Goal: Task Accomplishment & Management: Manage account settings

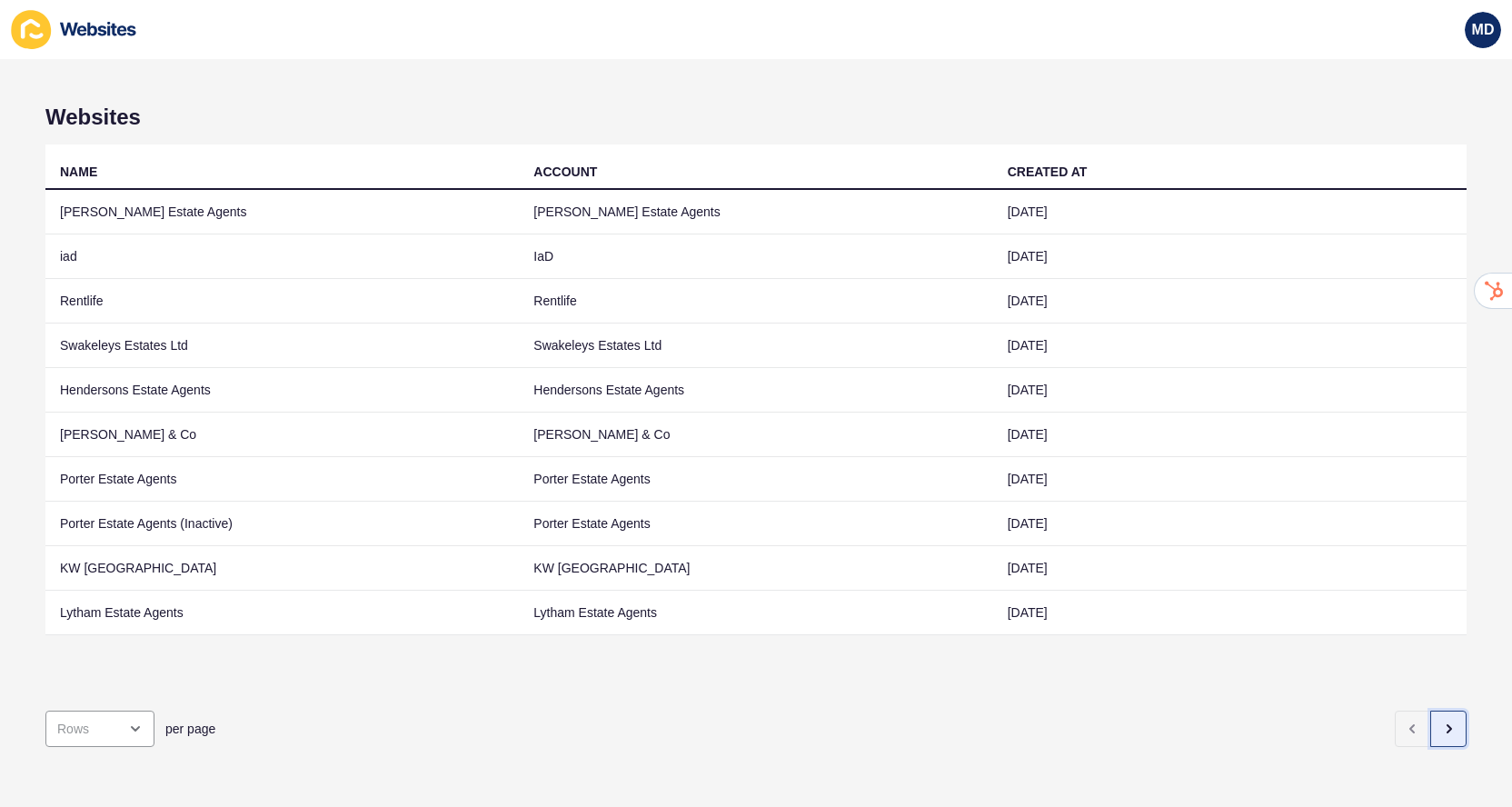
click at [1434, 729] on button "button" at bounding box center [1447, 728] width 36 height 36
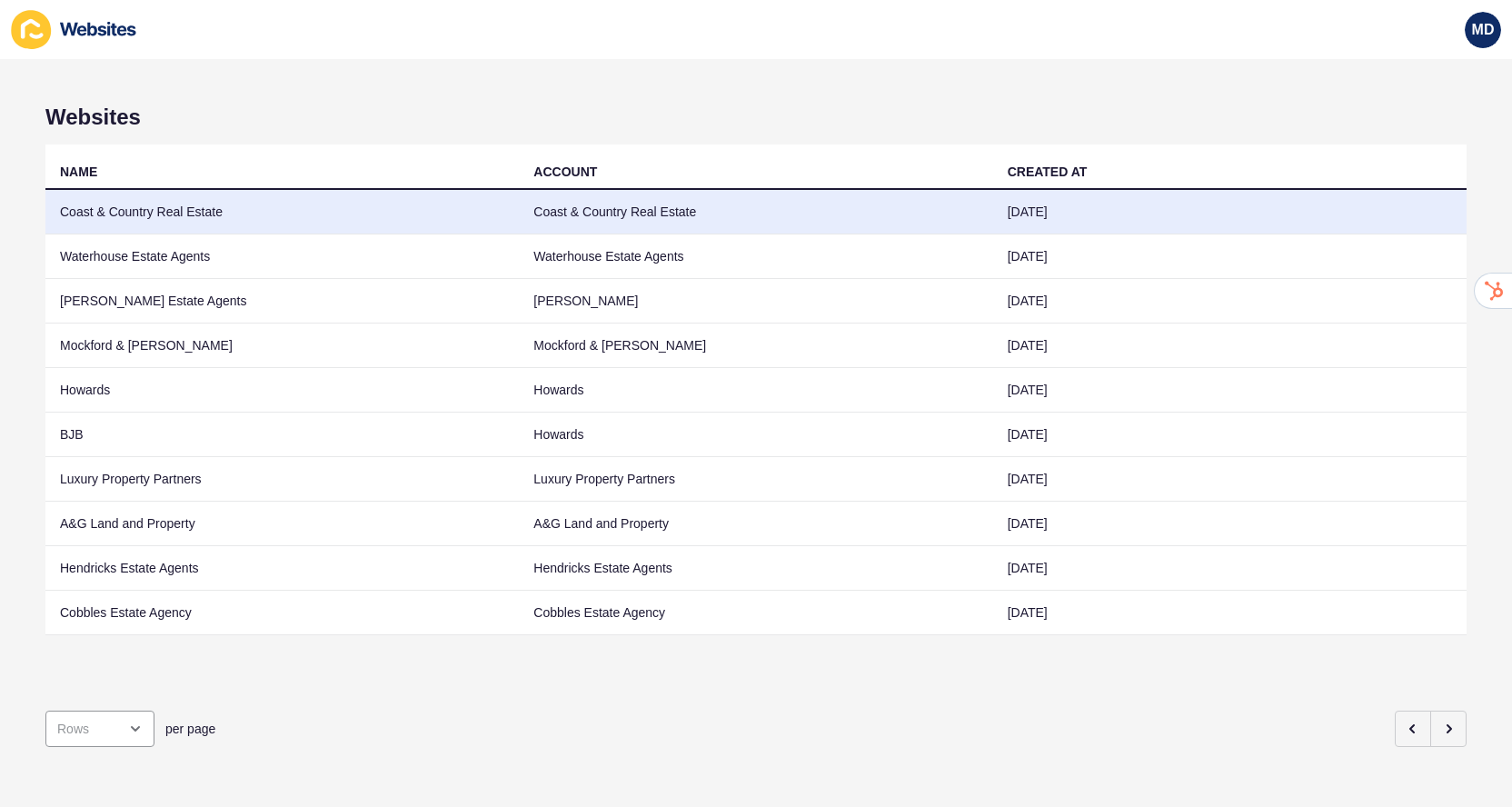
click at [1193, 217] on td "14 Sep 2022" at bounding box center [1229, 211] width 473 height 44
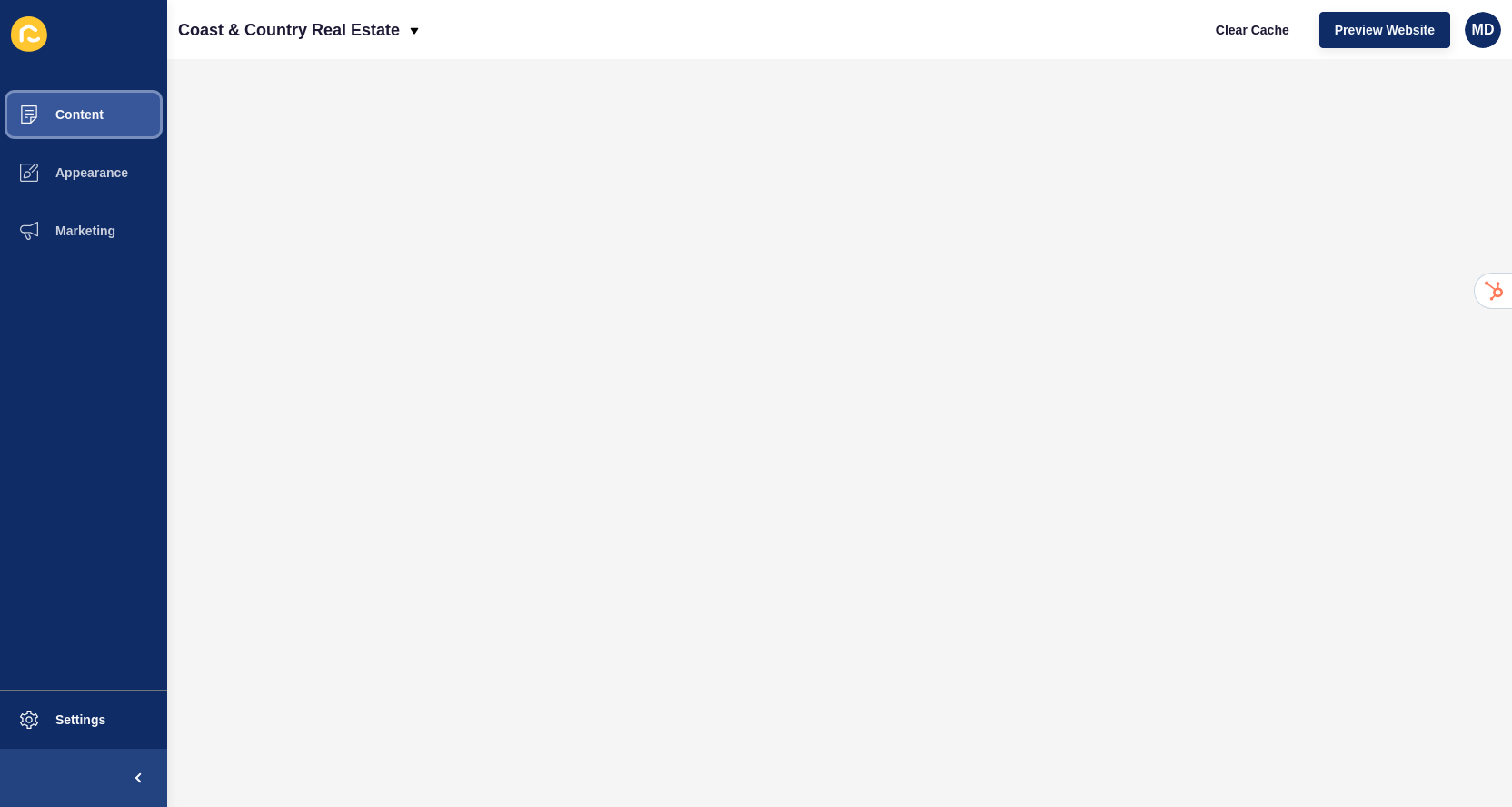
click at [95, 108] on span "Content" at bounding box center [50, 114] width 106 height 15
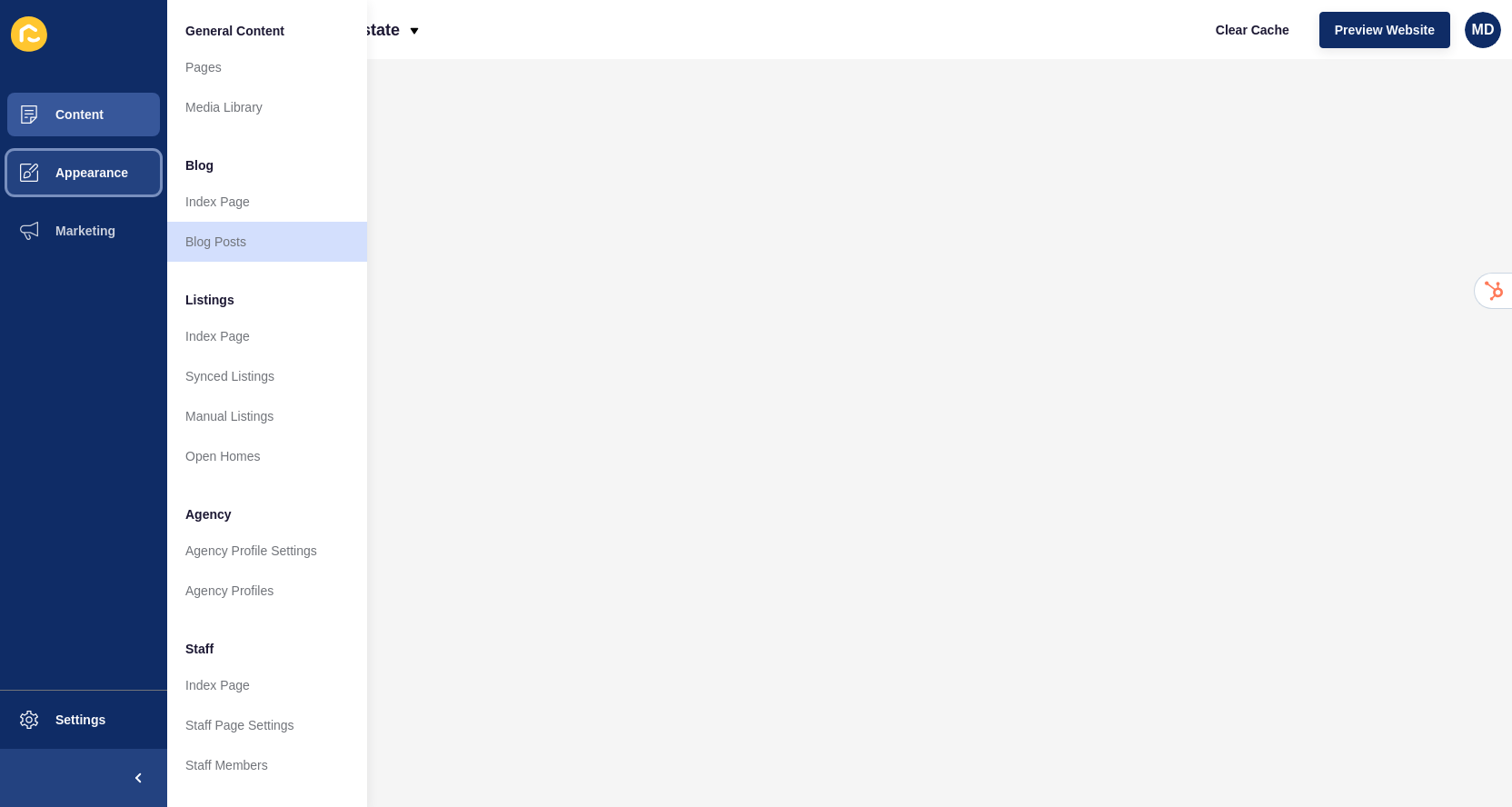
click at [70, 188] on button "Appearance" at bounding box center [84, 172] width 167 height 58
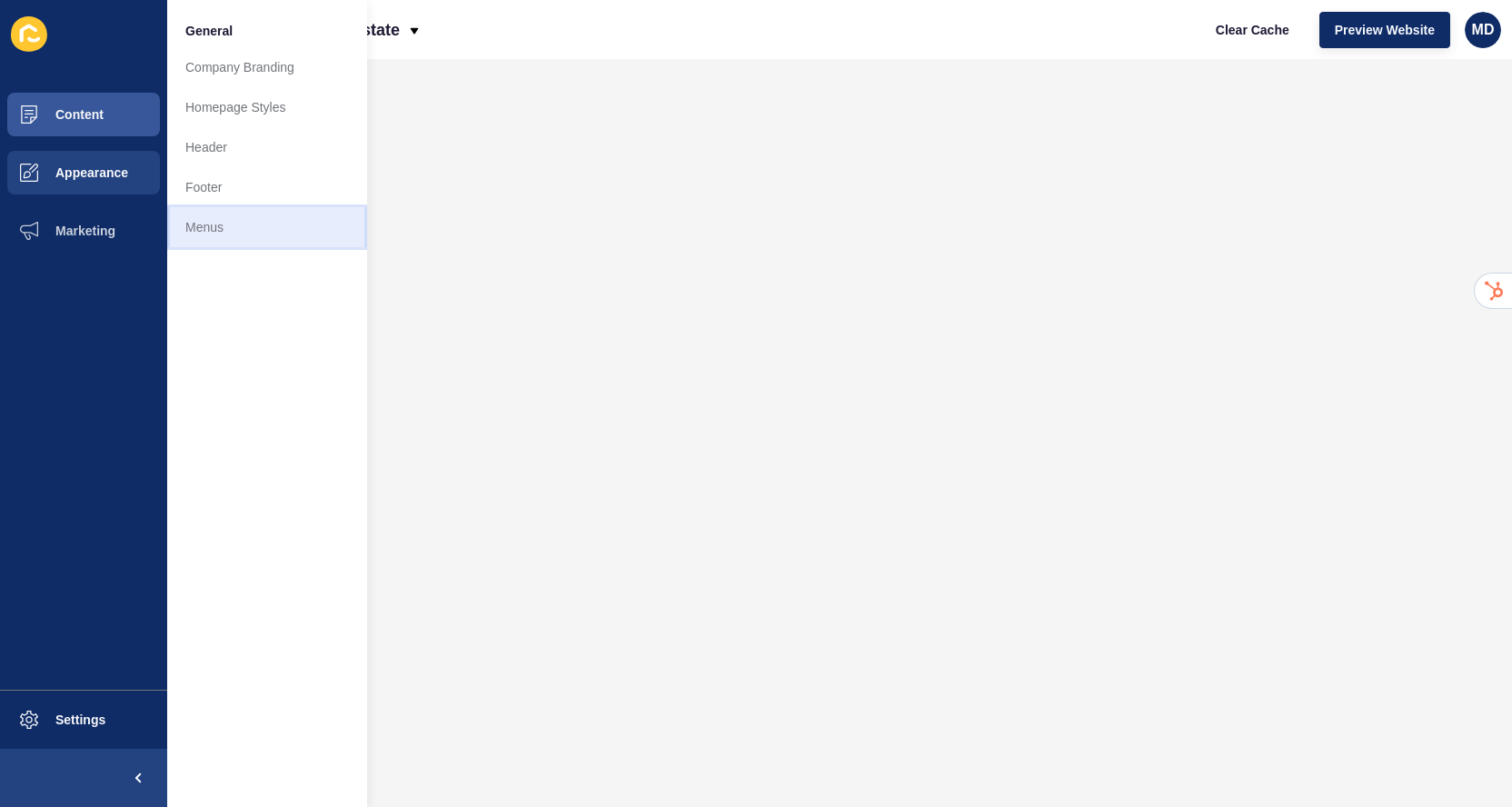
click at [187, 228] on link "Menus" at bounding box center [266, 227] width 200 height 40
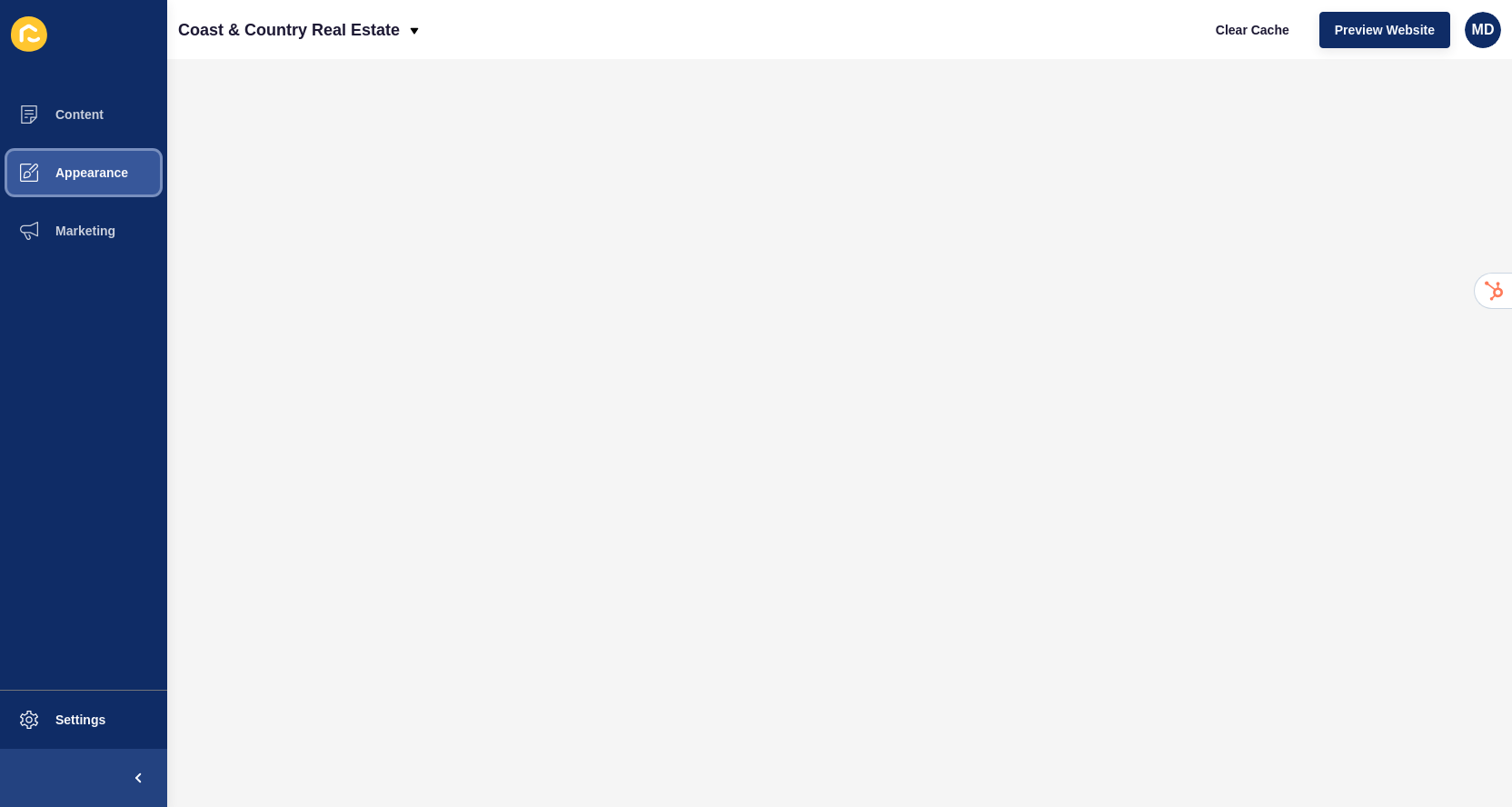
click at [111, 163] on button "Appearance" at bounding box center [84, 172] width 167 height 58
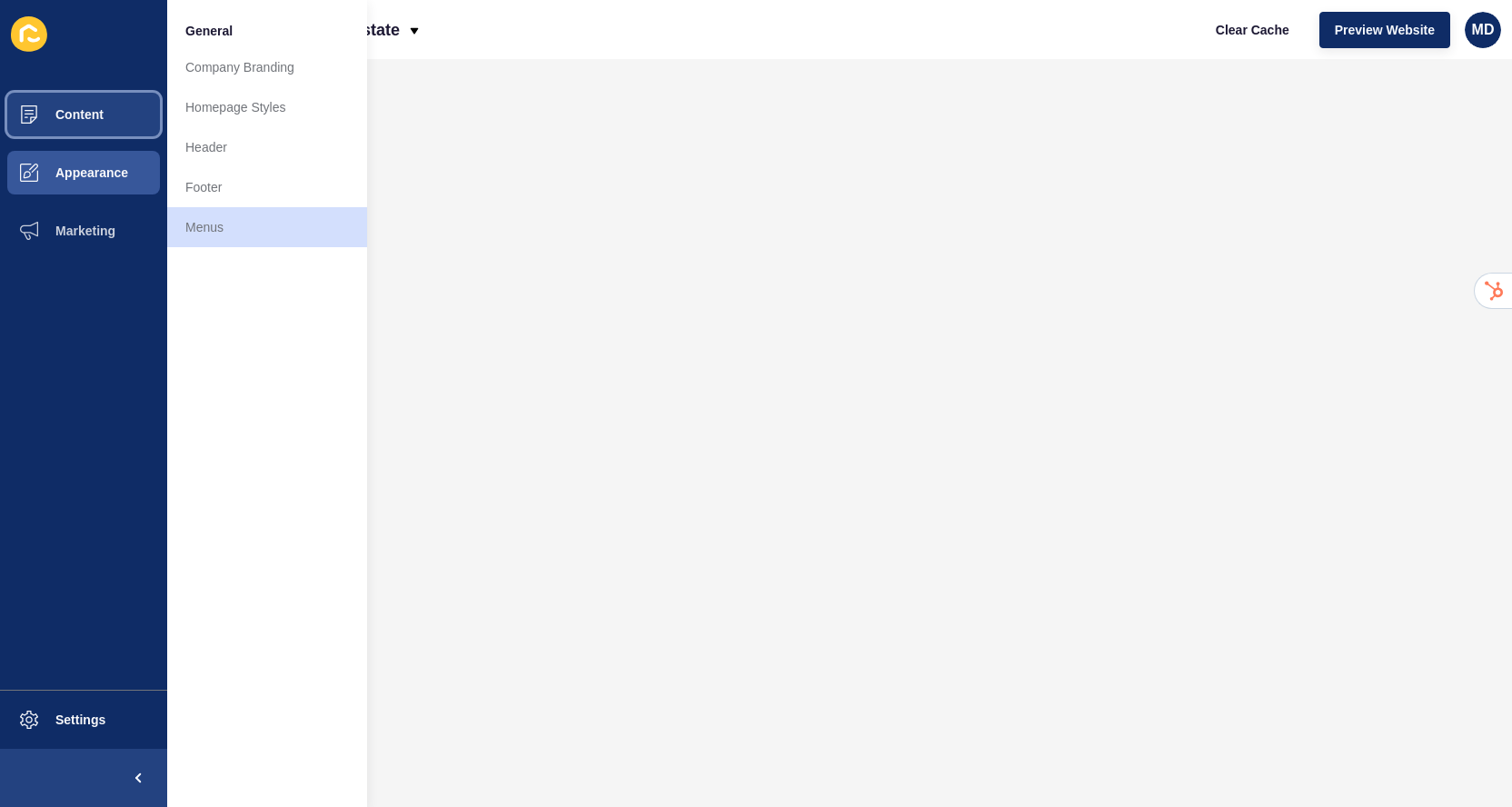
click at [95, 124] on button "Content" at bounding box center [84, 114] width 167 height 58
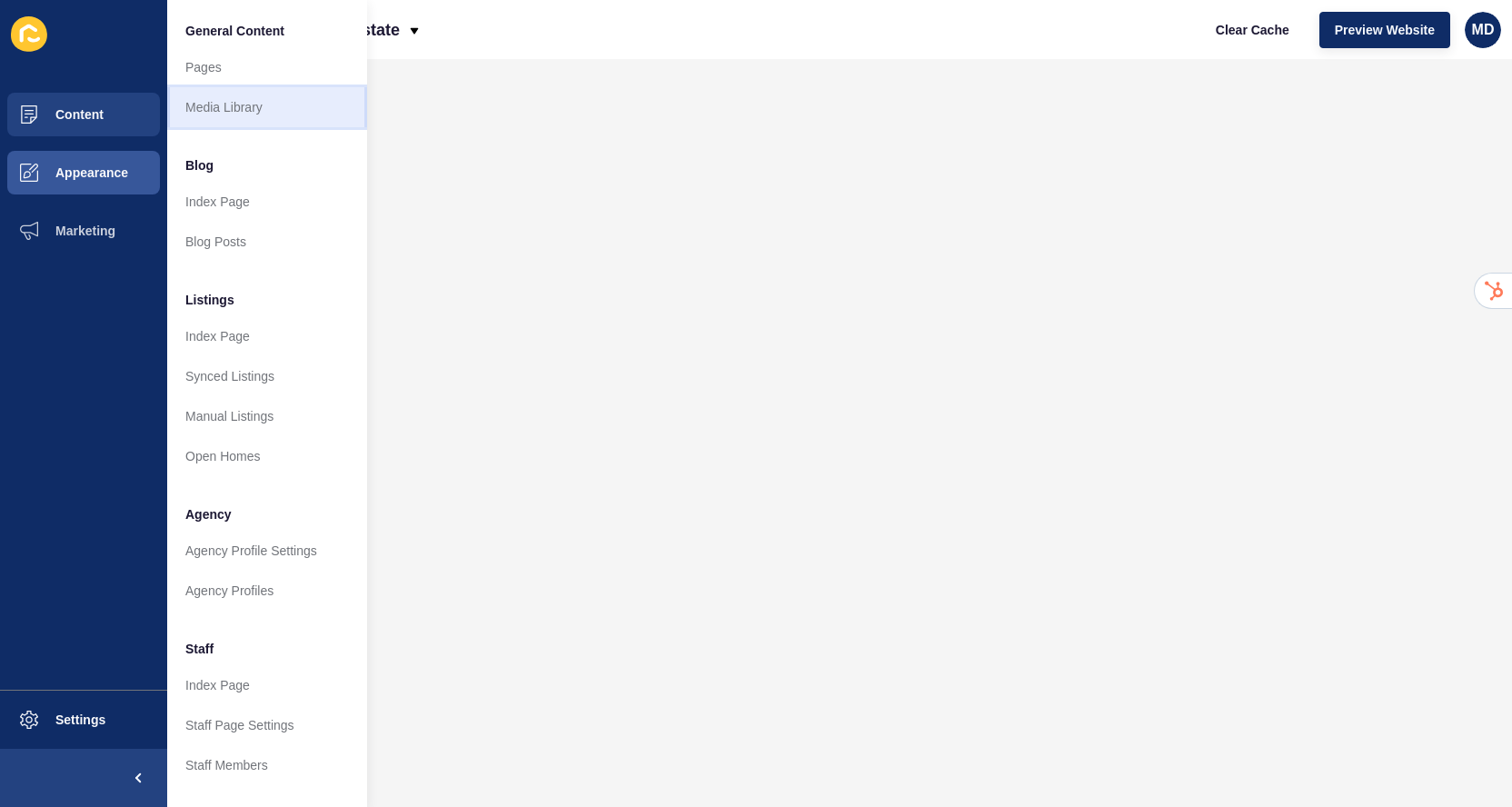
click at [198, 112] on link "Media Library" at bounding box center [266, 107] width 200 height 40
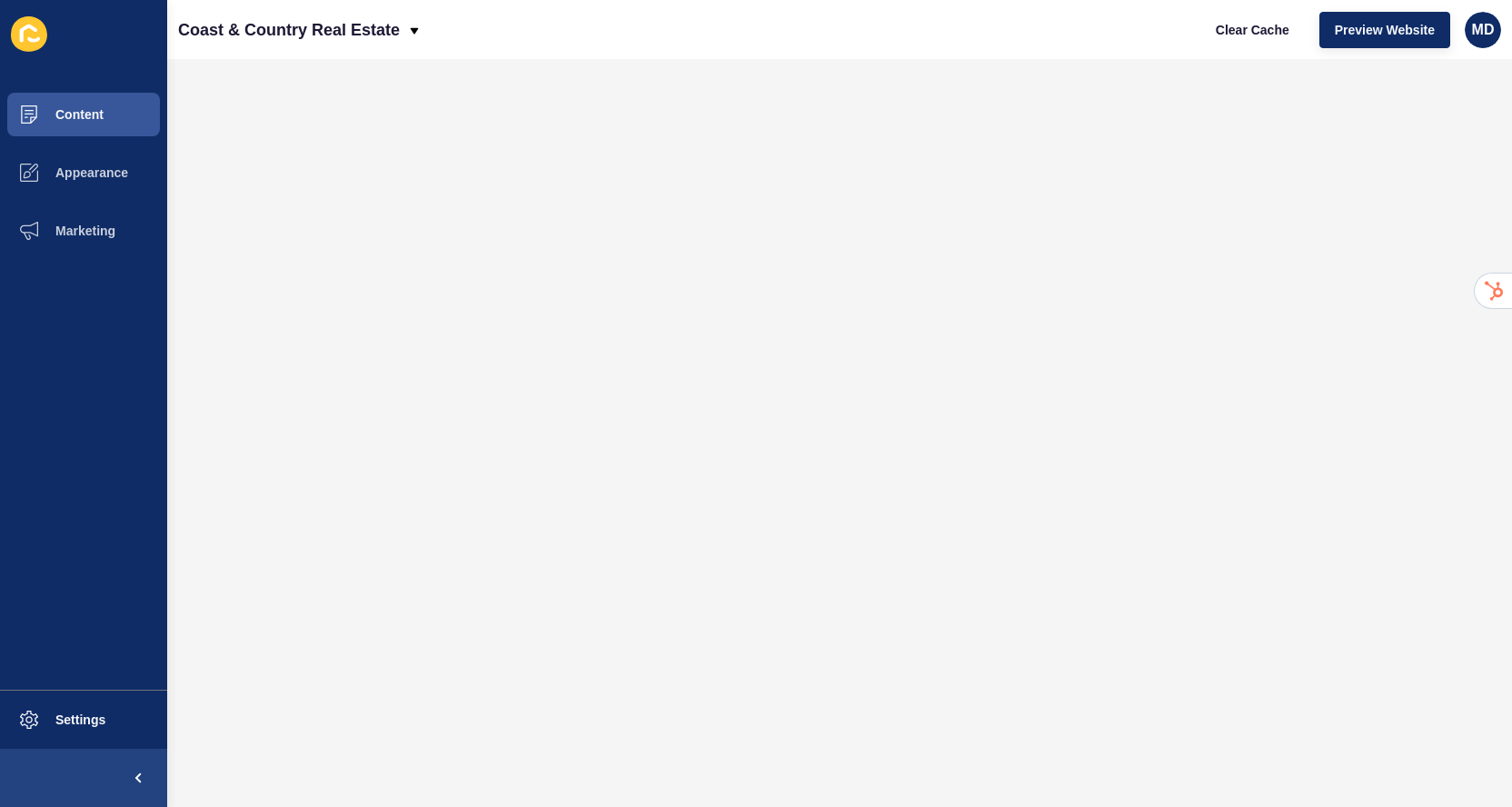
click at [975, 47] on div "Coast & Country Real Estate Clear Cache Preview Website MD" at bounding box center [840, 29] width 1345 height 59
click at [119, 165] on span "Appearance" at bounding box center [62, 172] width 131 height 15
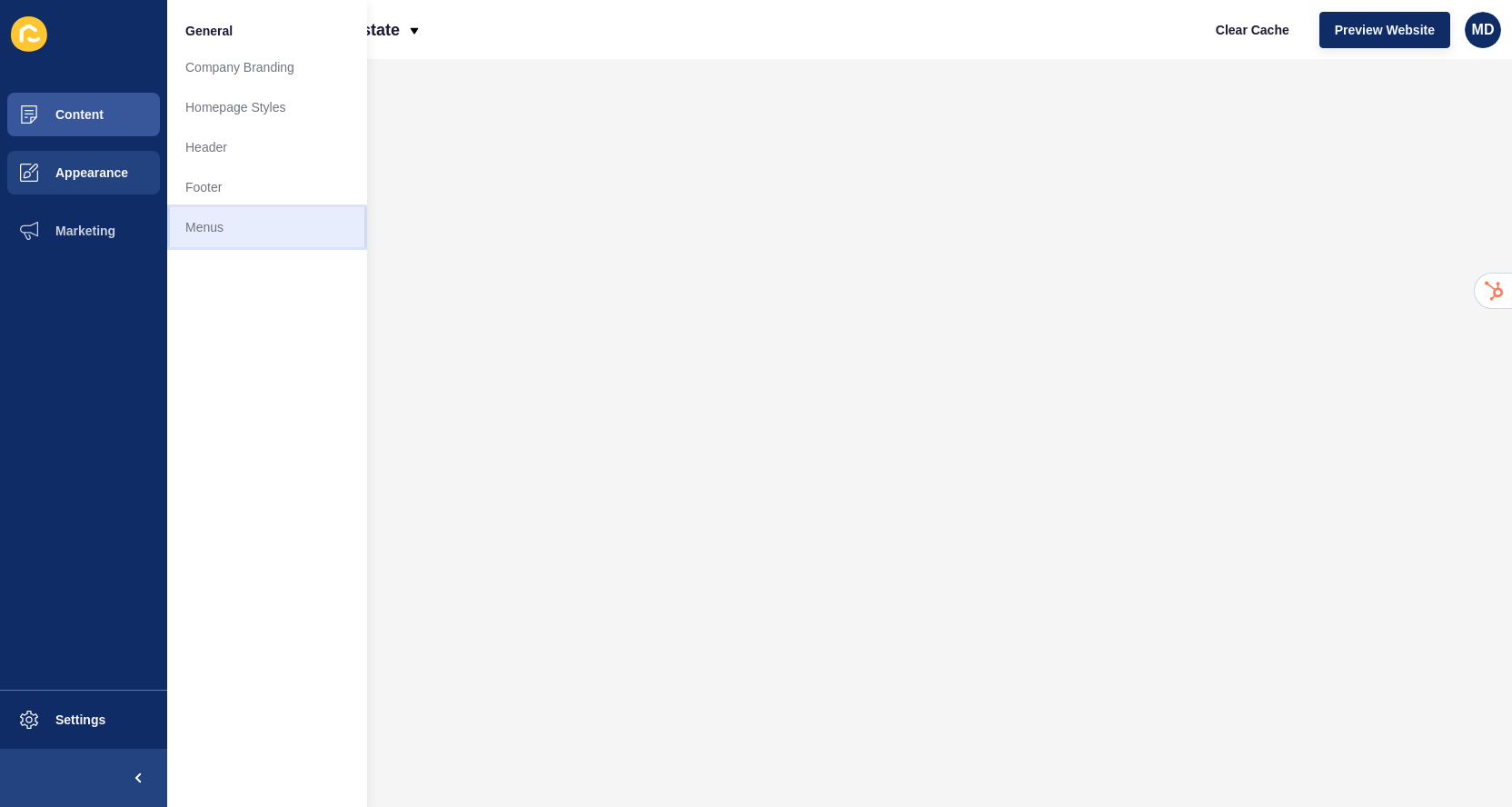
click at [199, 212] on link "Menus" at bounding box center [266, 227] width 200 height 40
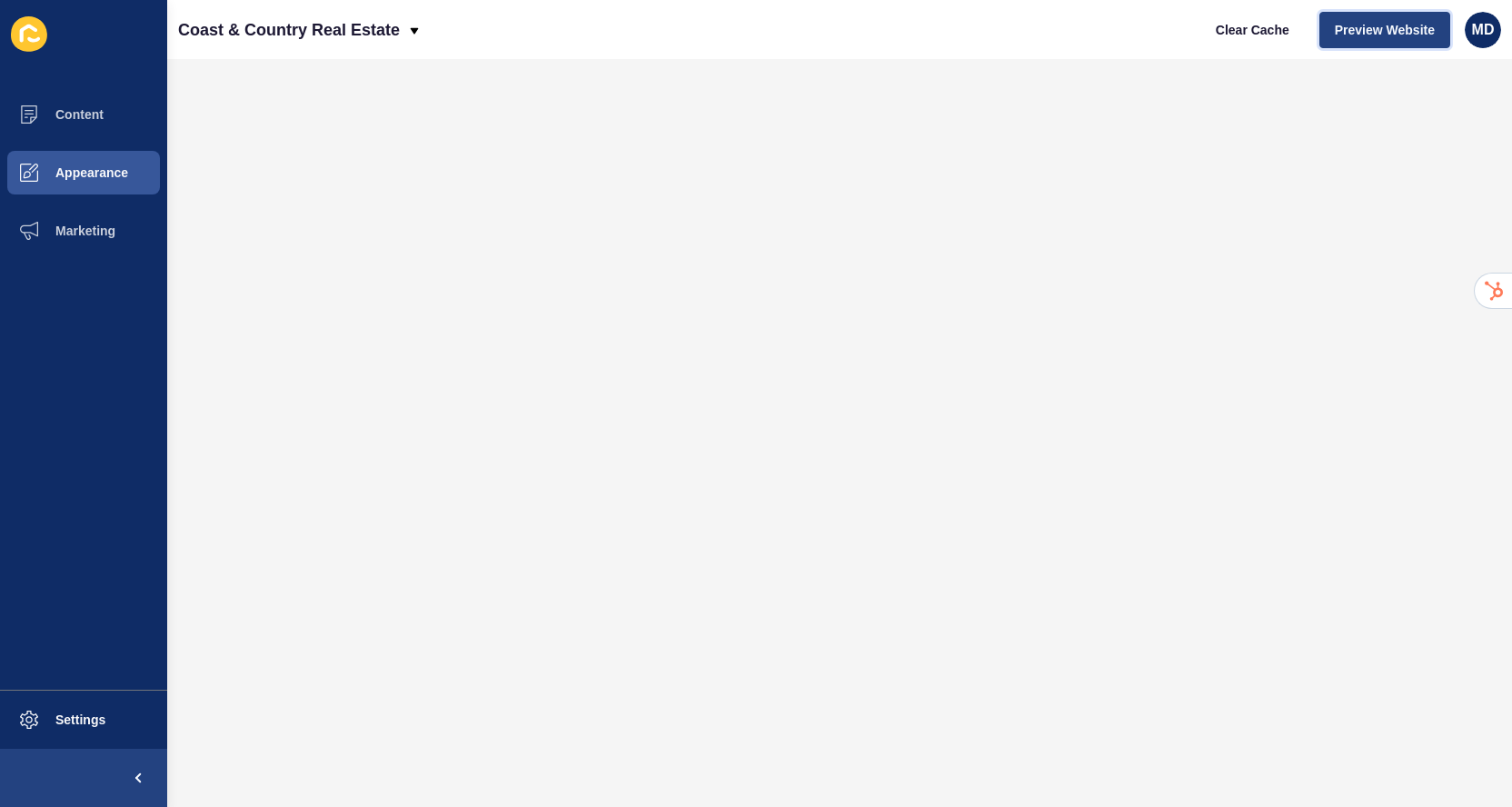
click at [1368, 29] on span "Preview Website" at bounding box center [1384, 29] width 100 height 18
click at [125, 115] on button "Content" at bounding box center [84, 114] width 167 height 58
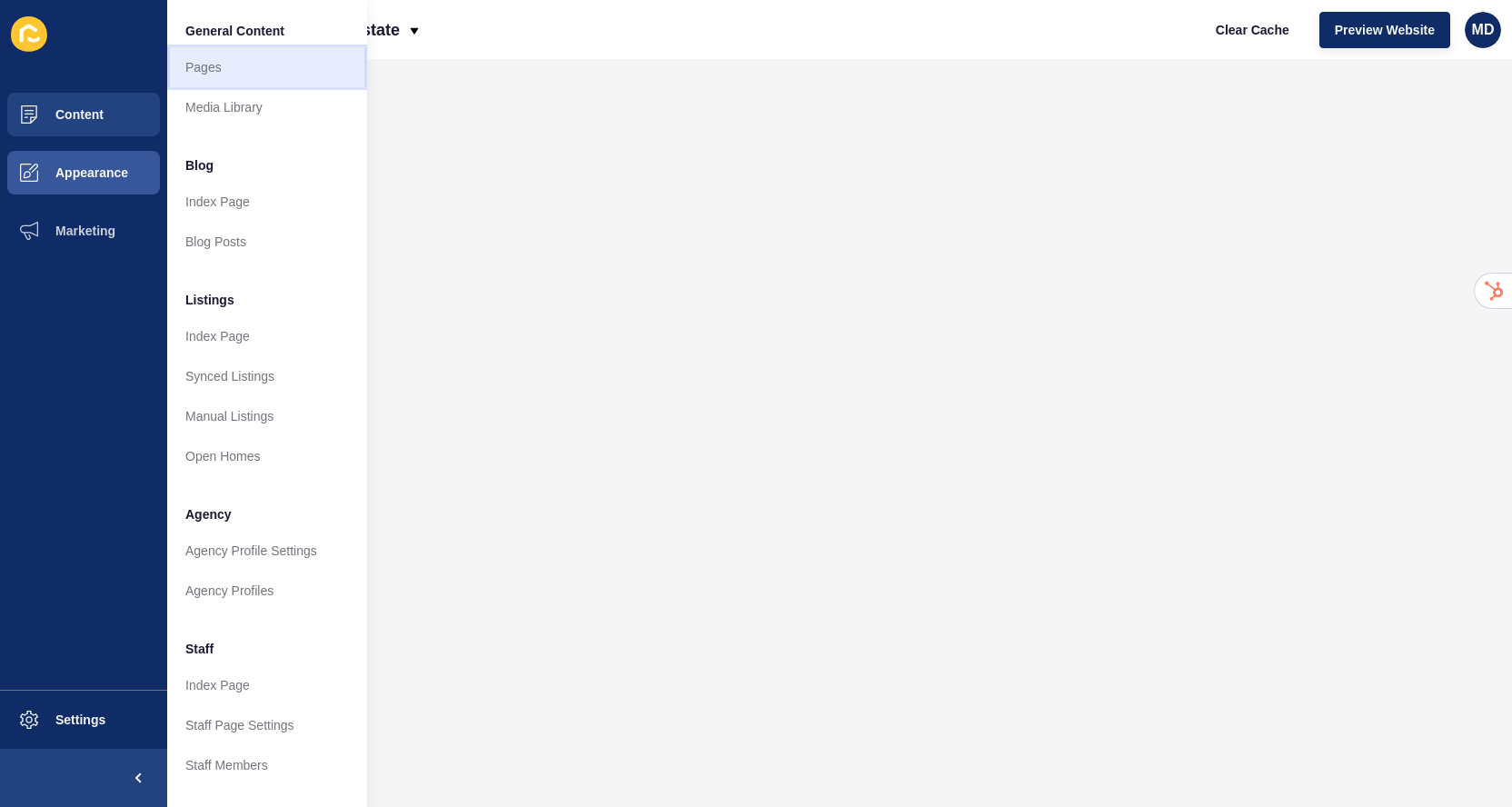
click at [209, 66] on link "Pages" at bounding box center [266, 67] width 200 height 40
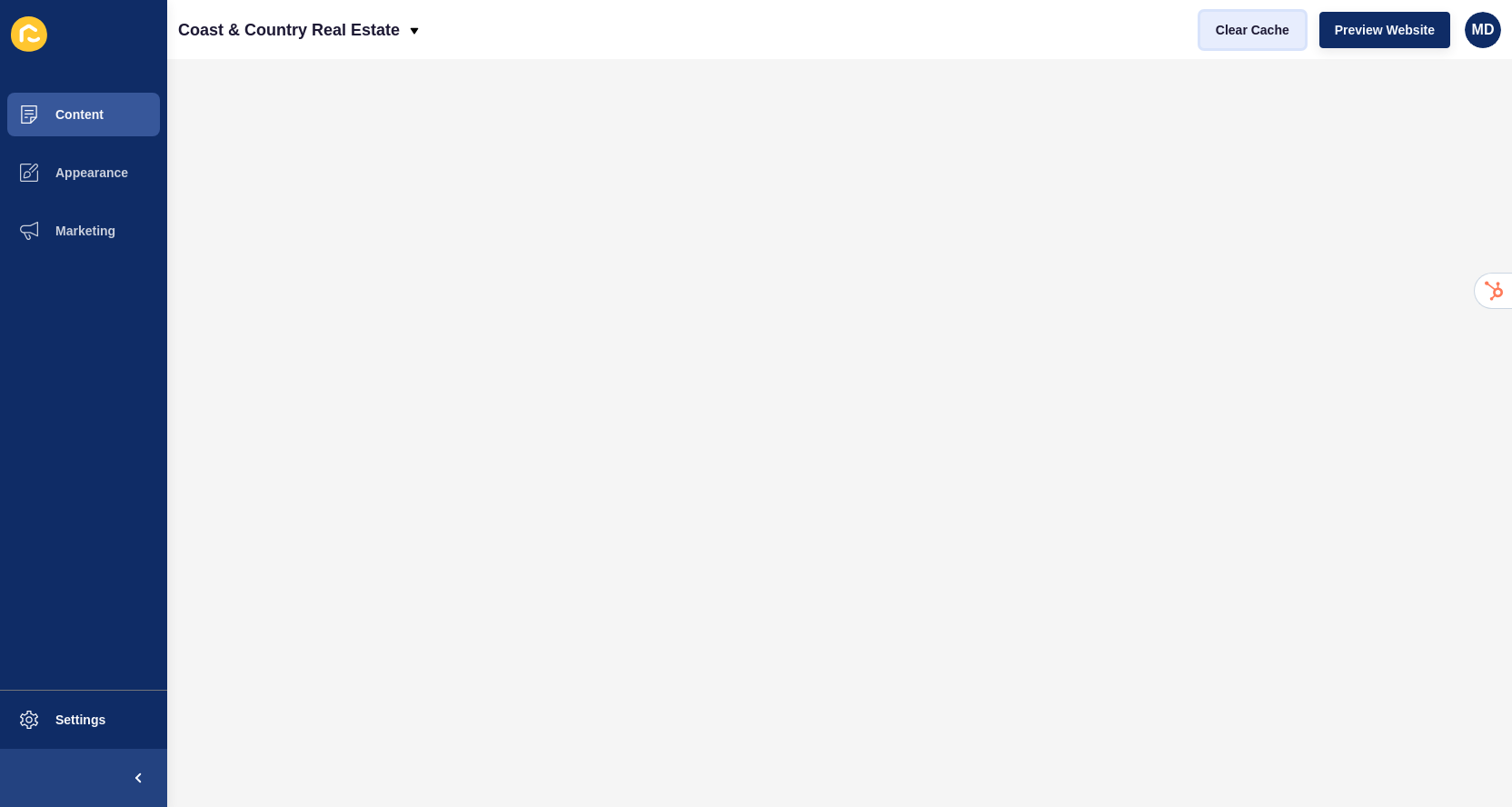
click at [1243, 35] on span "Clear Cache" at bounding box center [1251, 29] width 74 height 18
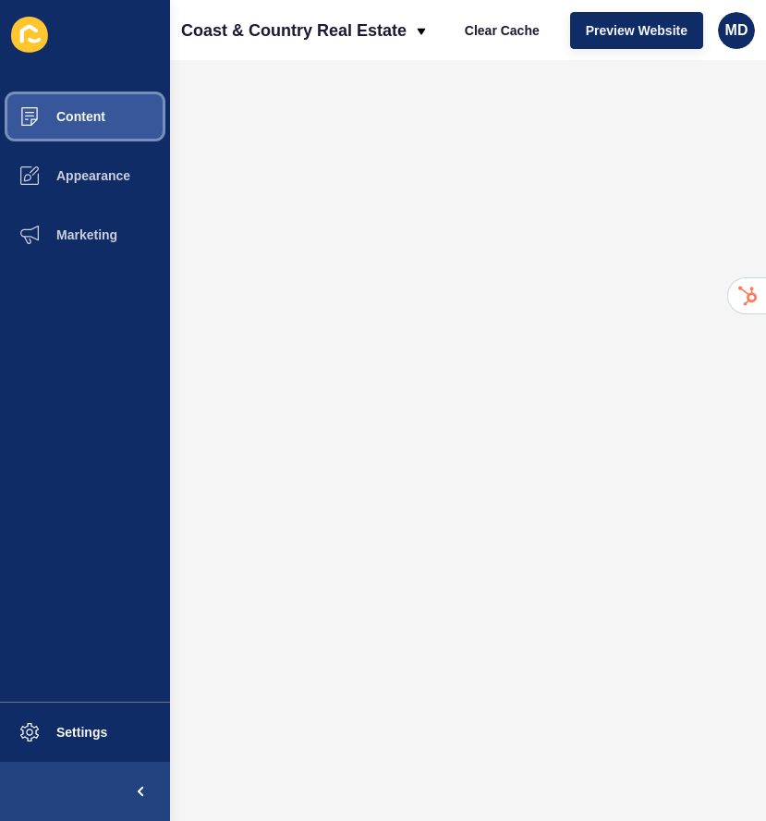
click at [128, 105] on button "Content" at bounding box center [85, 116] width 170 height 59
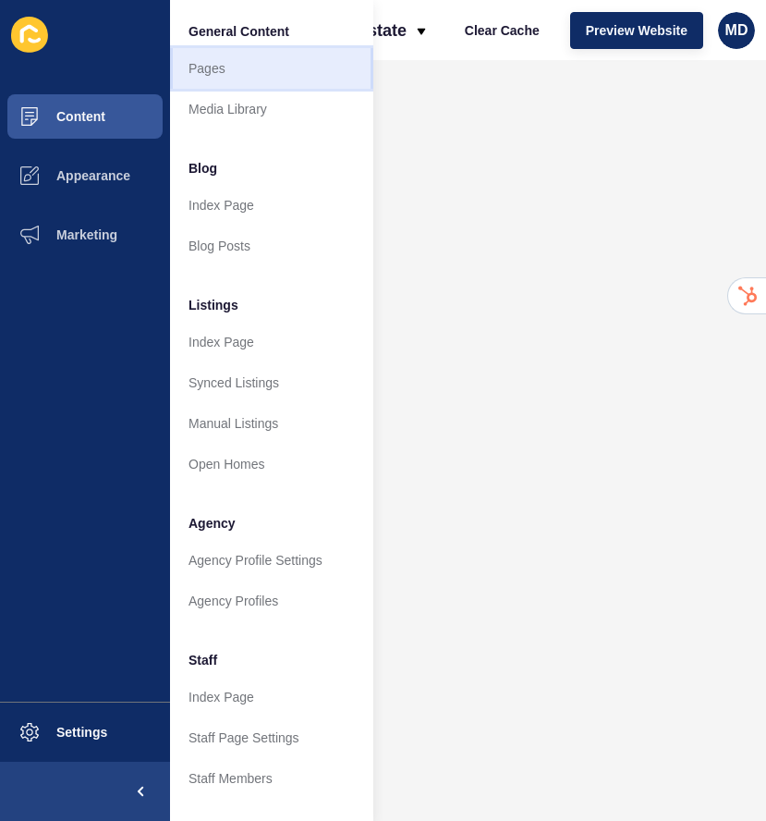
click at [205, 62] on link "Pages" at bounding box center [271, 68] width 203 height 41
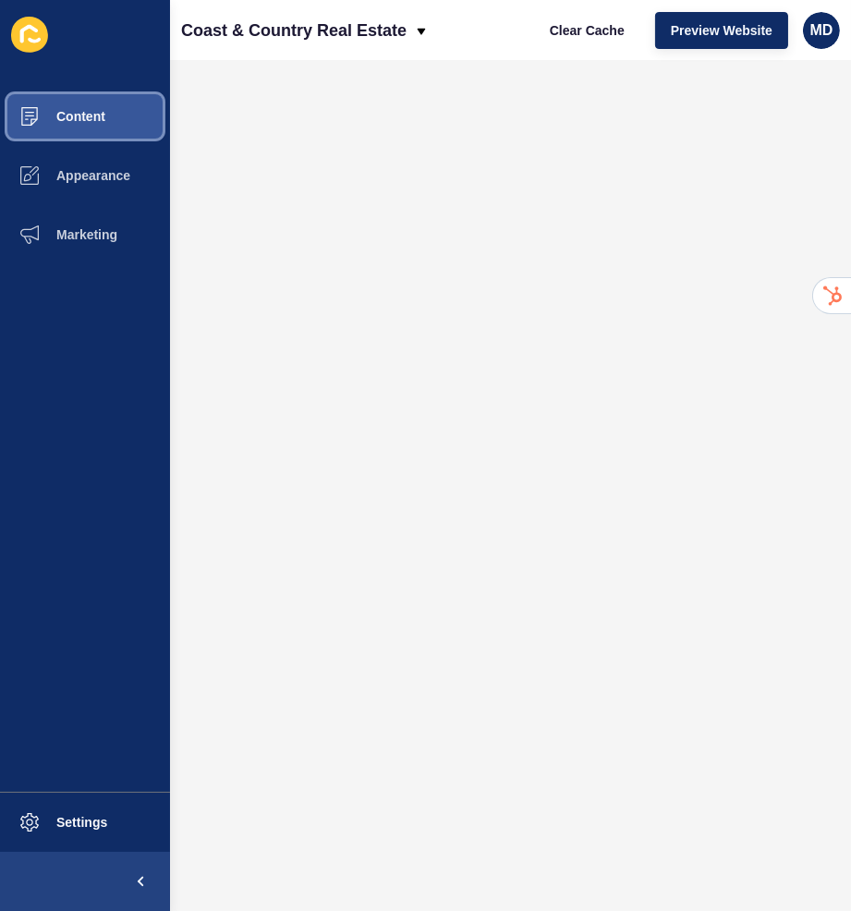
click at [146, 106] on button "Content" at bounding box center [85, 116] width 170 height 59
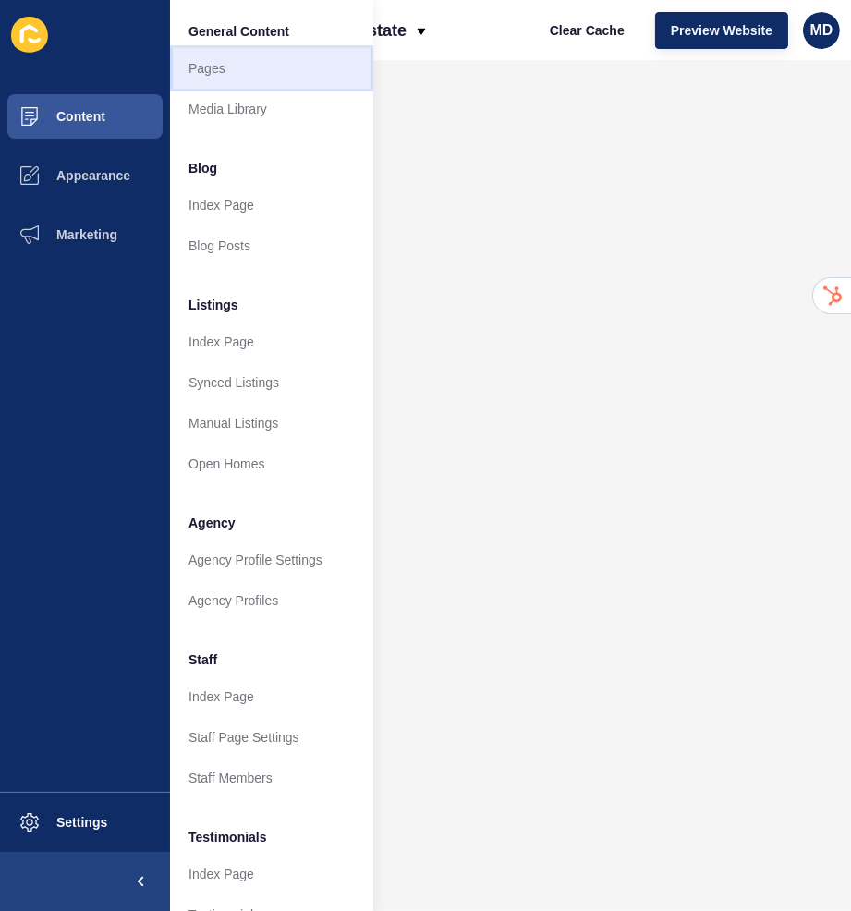
click at [210, 65] on link "Pages" at bounding box center [271, 68] width 203 height 41
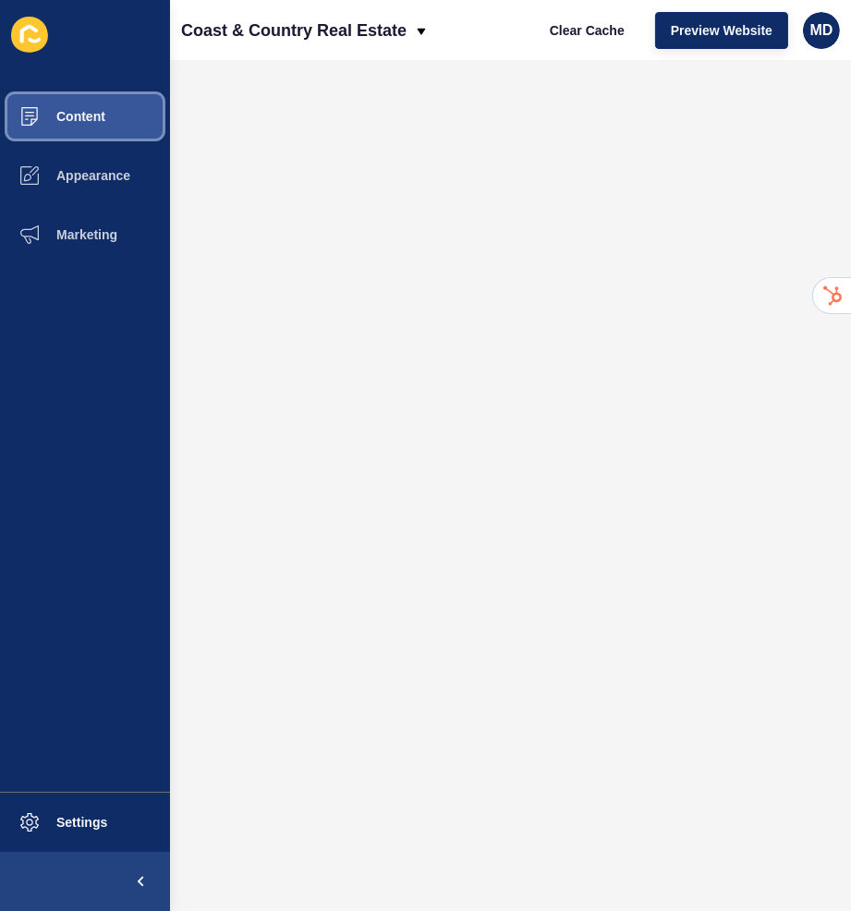
click at [126, 94] on button "Content" at bounding box center [85, 116] width 170 height 59
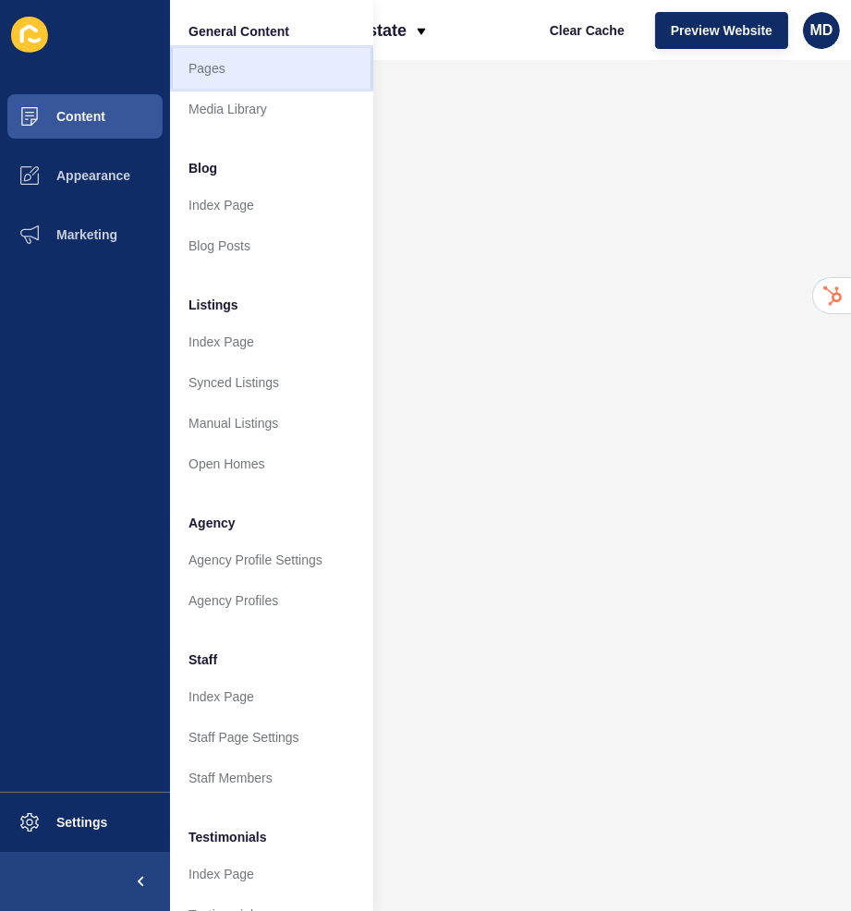
click at [212, 71] on link "Pages" at bounding box center [271, 68] width 203 height 41
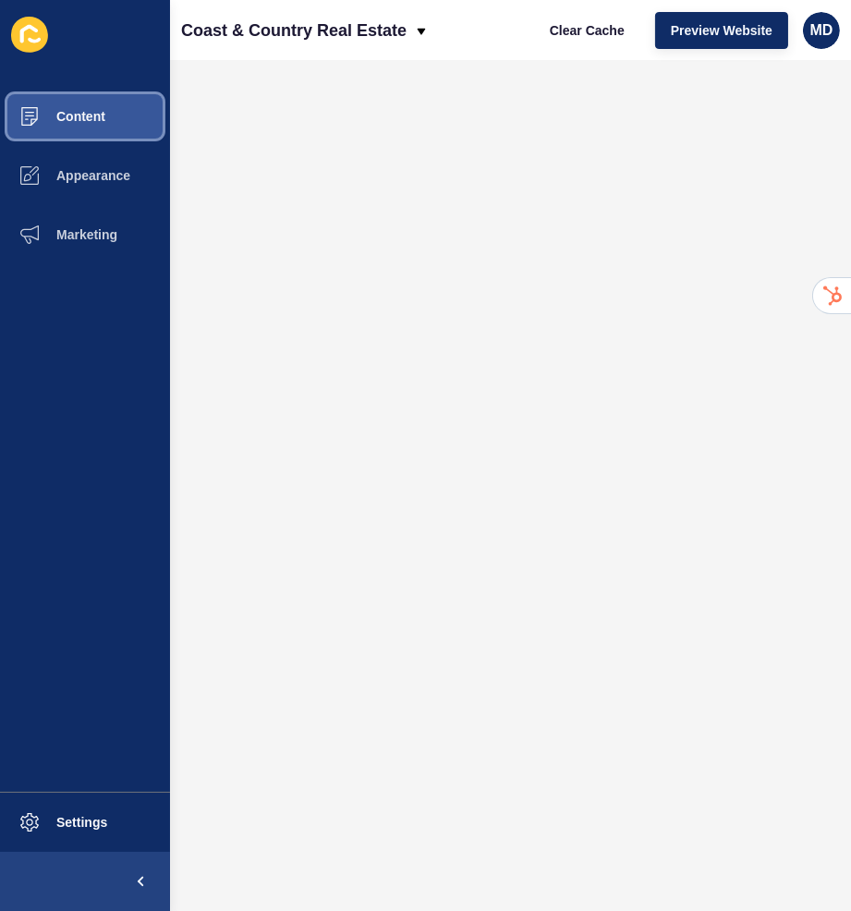
click at [72, 124] on button "Content" at bounding box center [85, 116] width 170 height 59
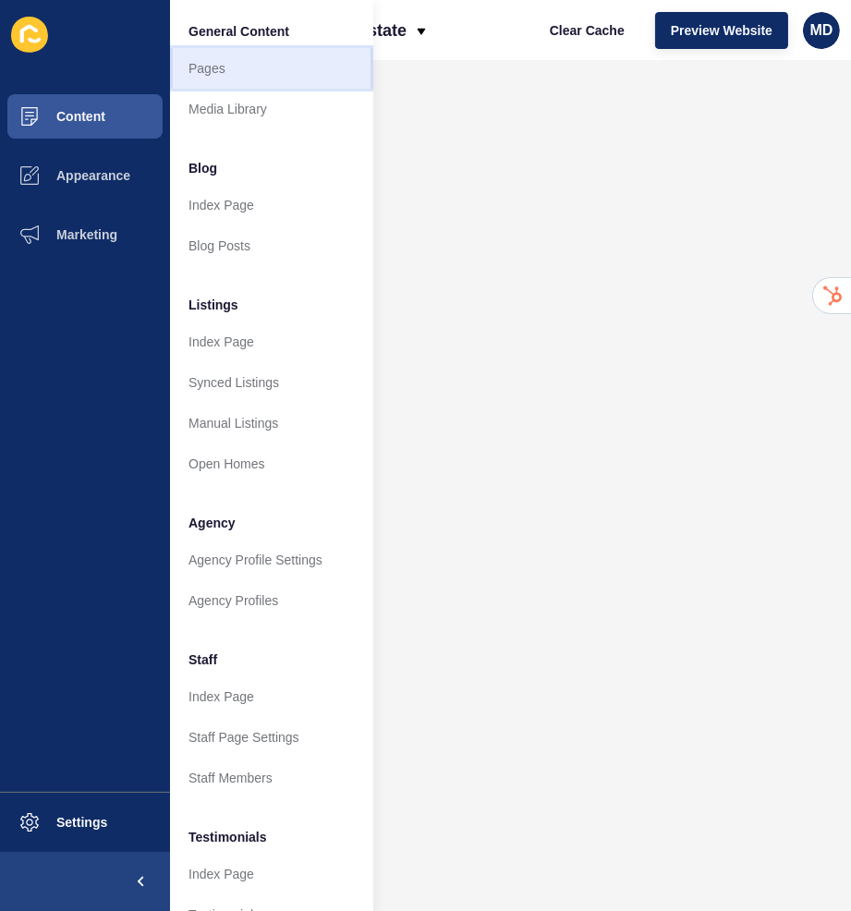
click at [184, 86] on link "Pages" at bounding box center [271, 68] width 203 height 41
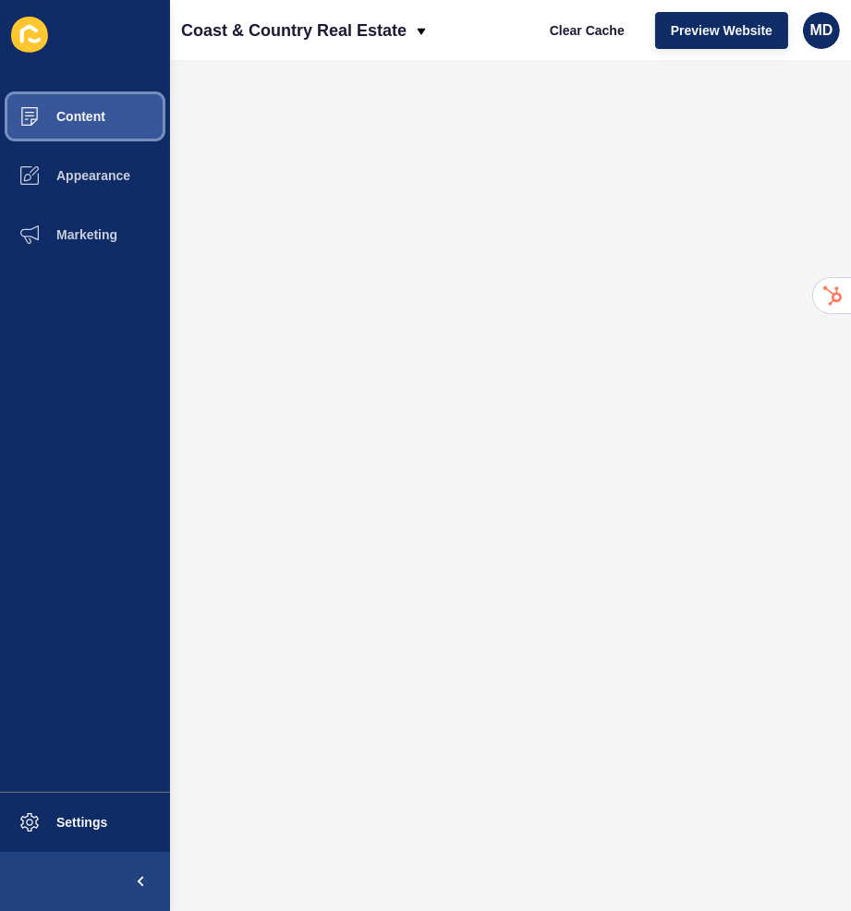
click at [126, 108] on button "Content" at bounding box center [85, 116] width 170 height 59
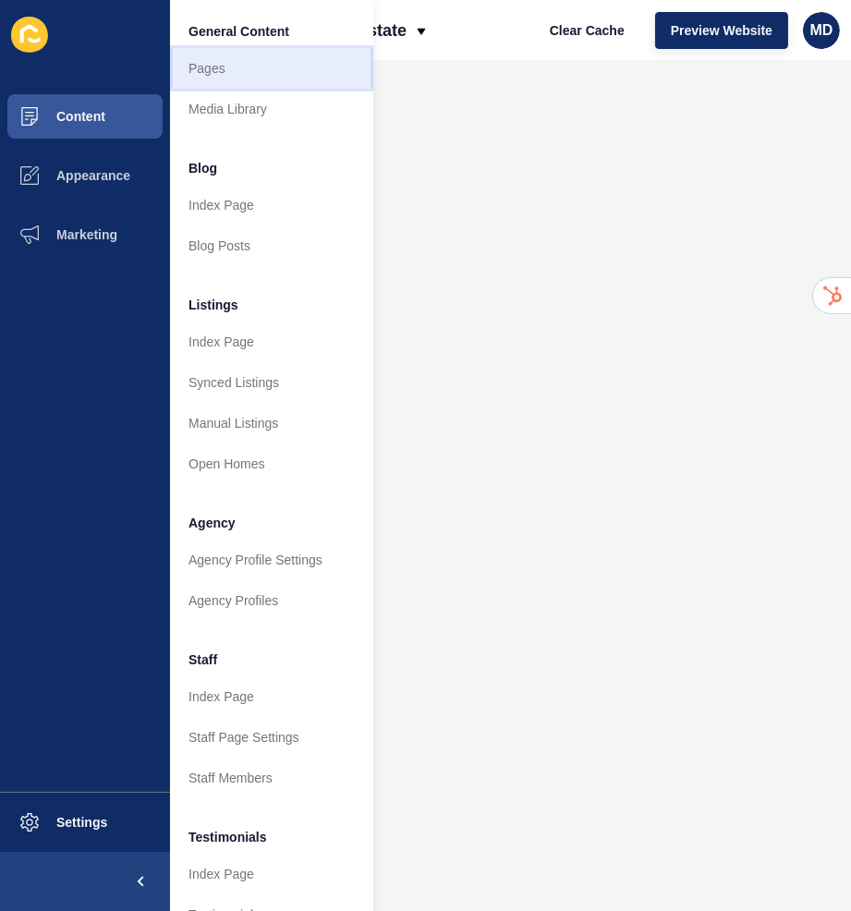
click at [220, 74] on link "Pages" at bounding box center [271, 68] width 203 height 41
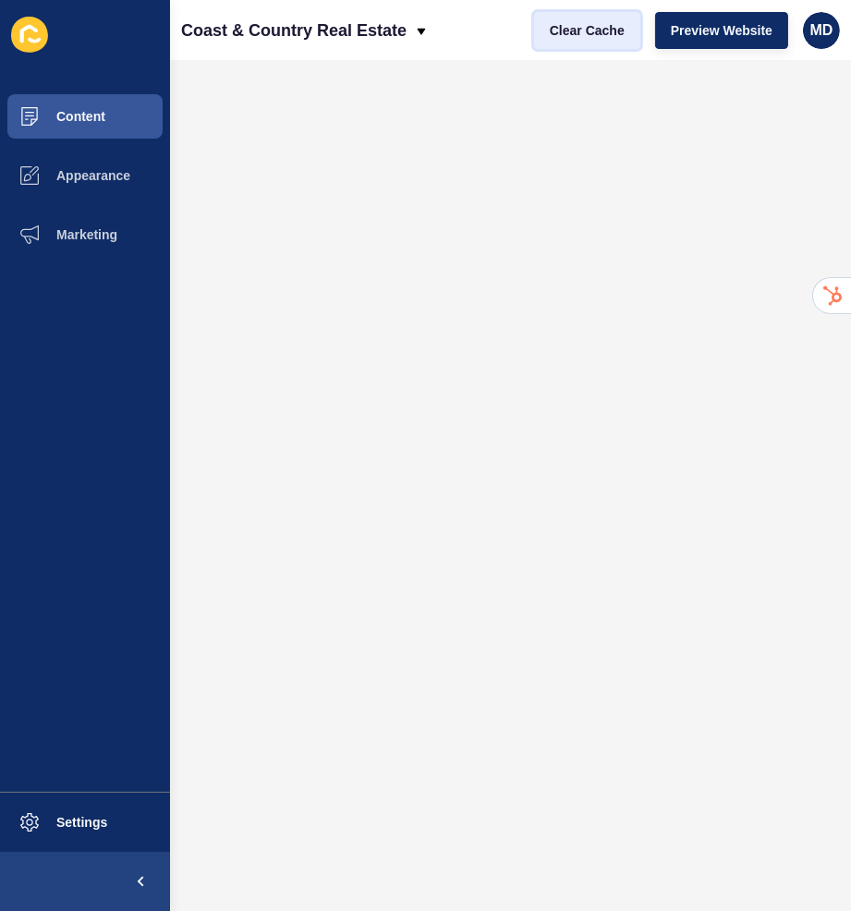
click at [575, 24] on span "Clear Cache" at bounding box center [587, 30] width 75 height 18
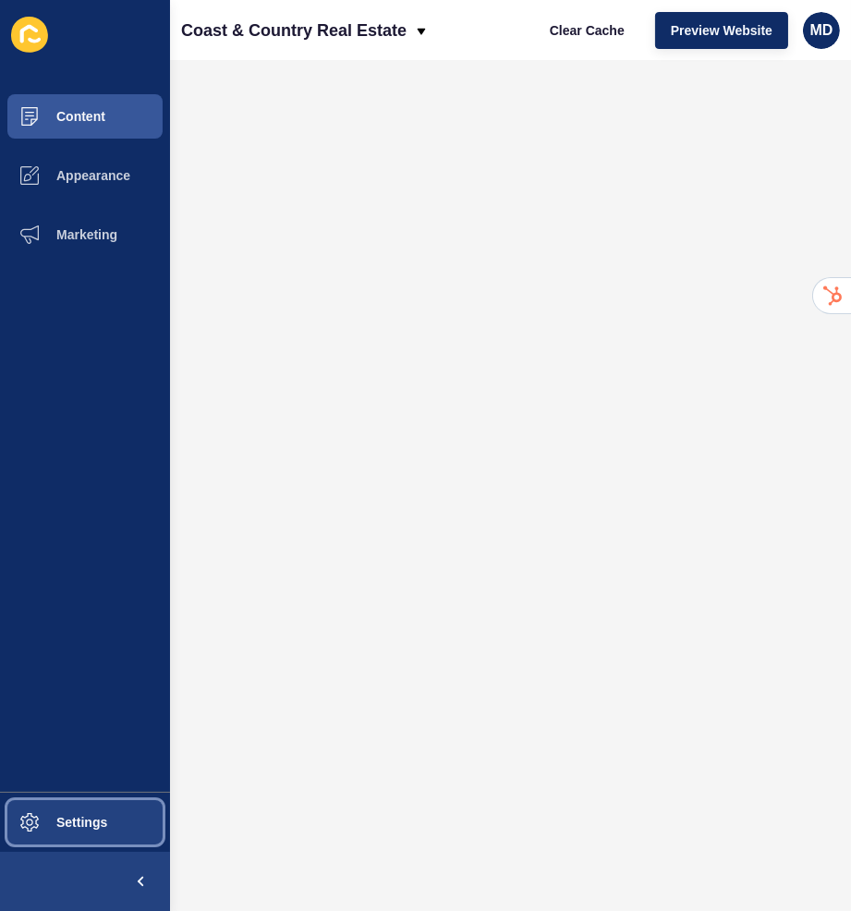
click at [46, 820] on span at bounding box center [29, 822] width 59 height 59
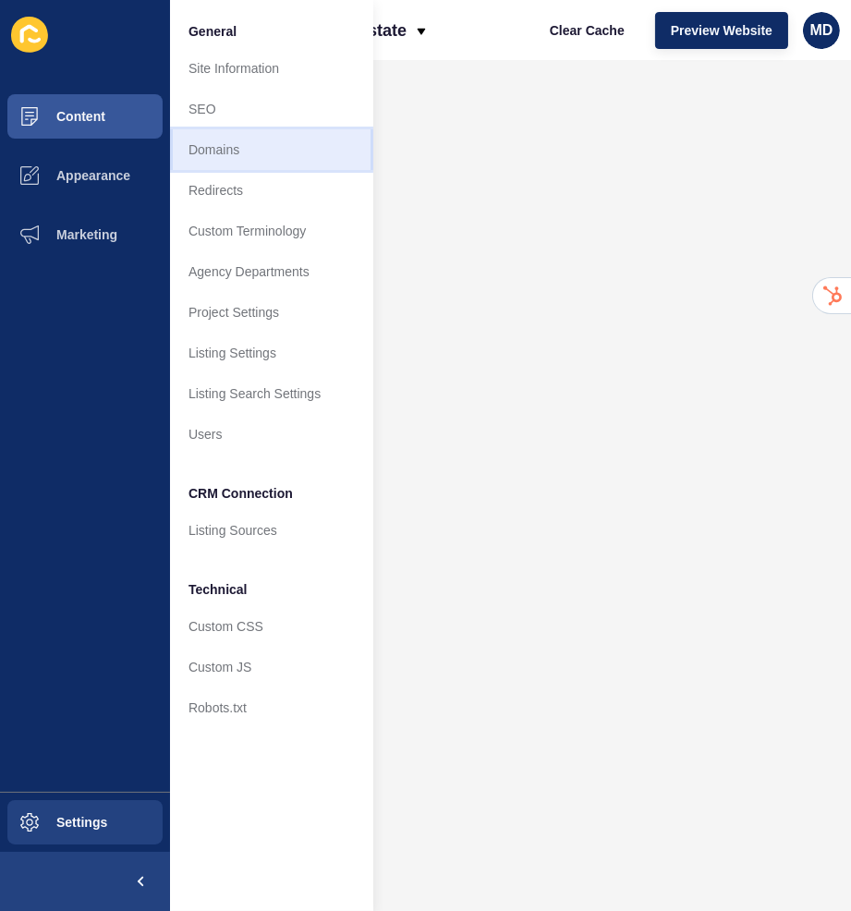
click at [304, 150] on link "Domains" at bounding box center [271, 149] width 203 height 41
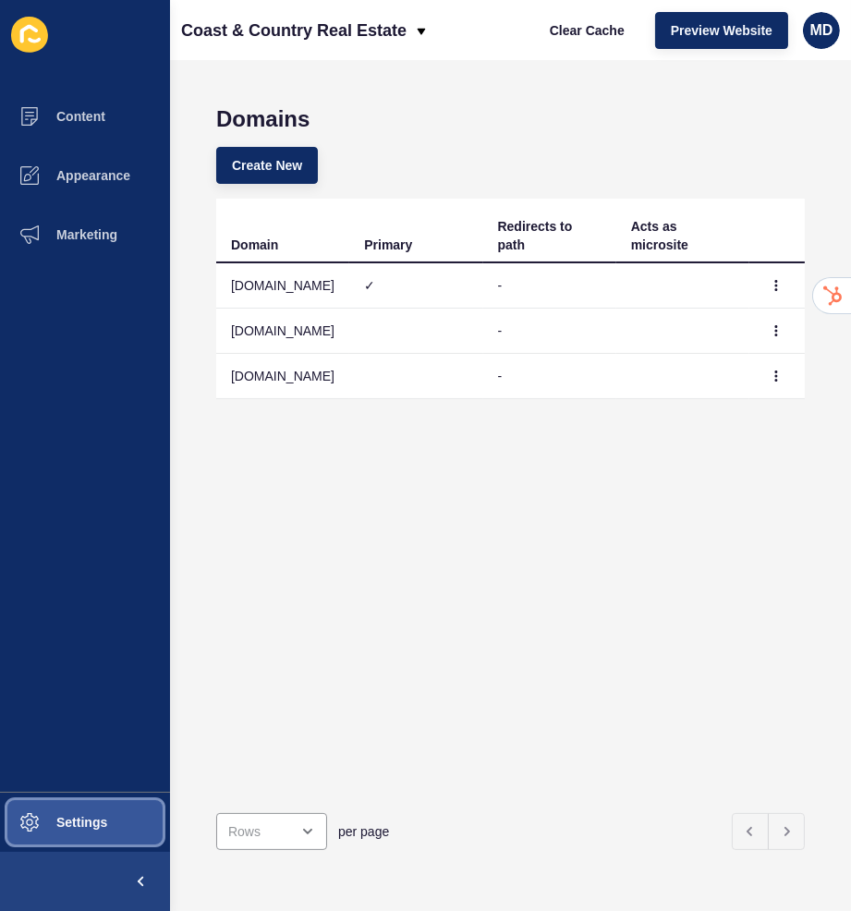
click at [47, 820] on span at bounding box center [29, 822] width 59 height 59
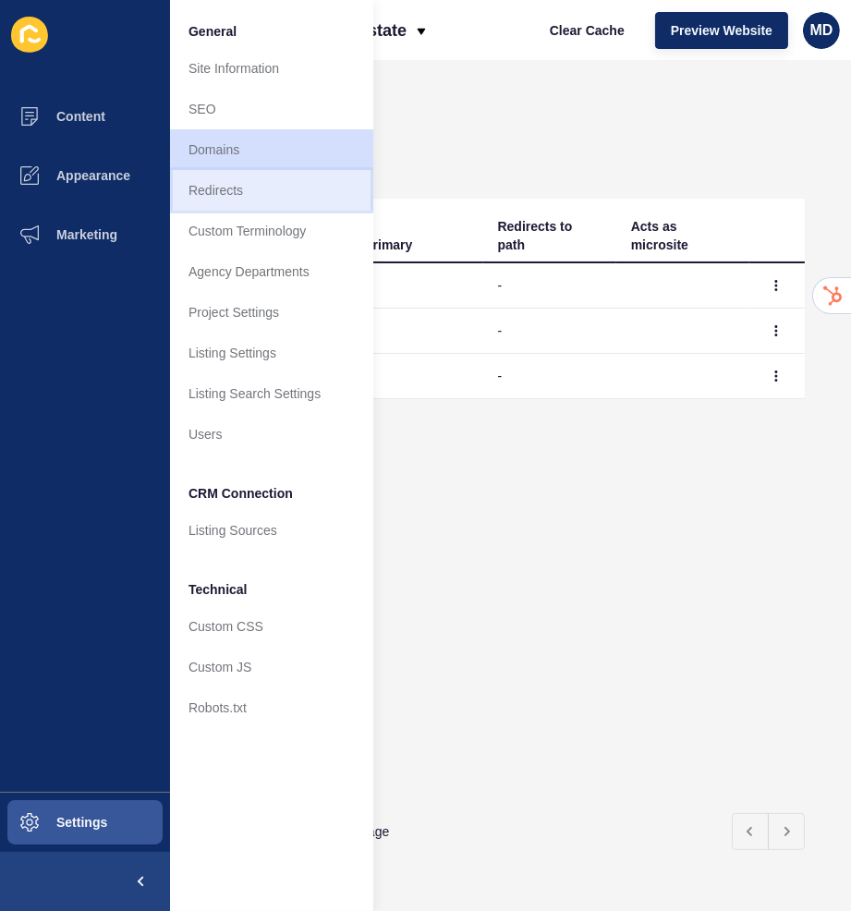
click at [250, 189] on link "Redirects" at bounding box center [271, 190] width 203 height 41
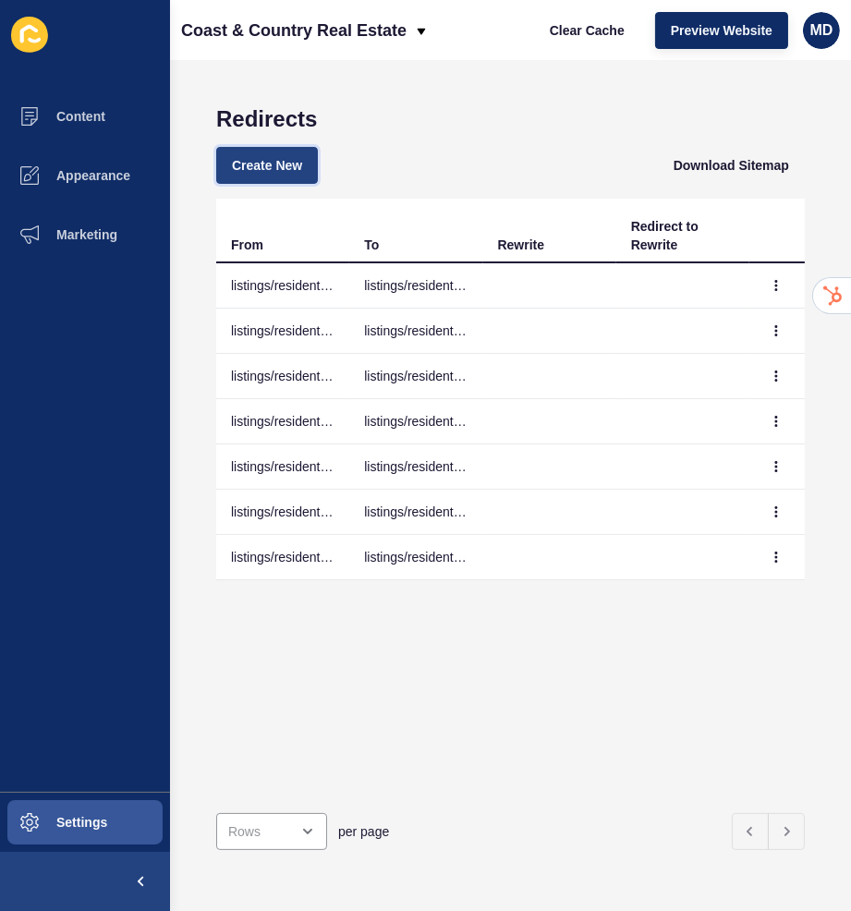
click at [257, 165] on span "Create New" at bounding box center [267, 165] width 70 height 18
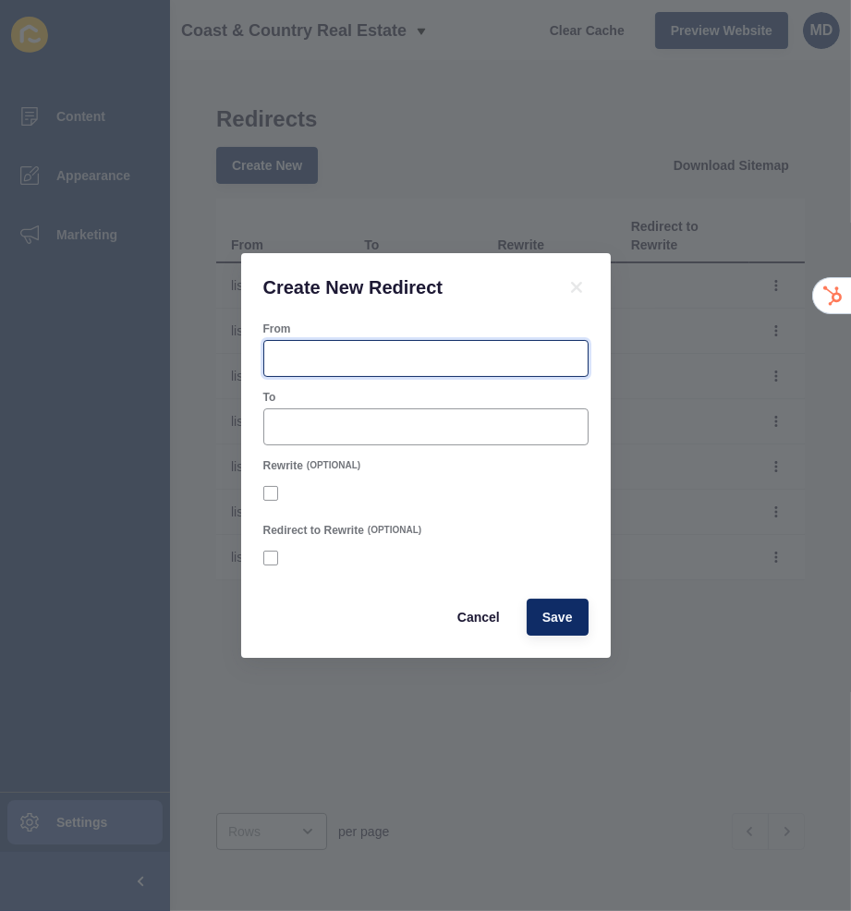
click at [289, 363] on input "From" at bounding box center [425, 358] width 301 height 18
paste input "[URL][DOMAIN_NAME]"
drag, startPoint x: 339, startPoint y: 363, endPoint x: 215, endPoint y: 362, distance: 123.8
click at [215, 362] on div "Create New Redirect From [URL][DOMAIN_NAME] To Rewrite (OPTIONAL) Redirect to R…" at bounding box center [425, 455] width 851 height 911
click at [410, 357] on input "[URL][DOMAIN_NAME]" at bounding box center [425, 358] width 301 height 18
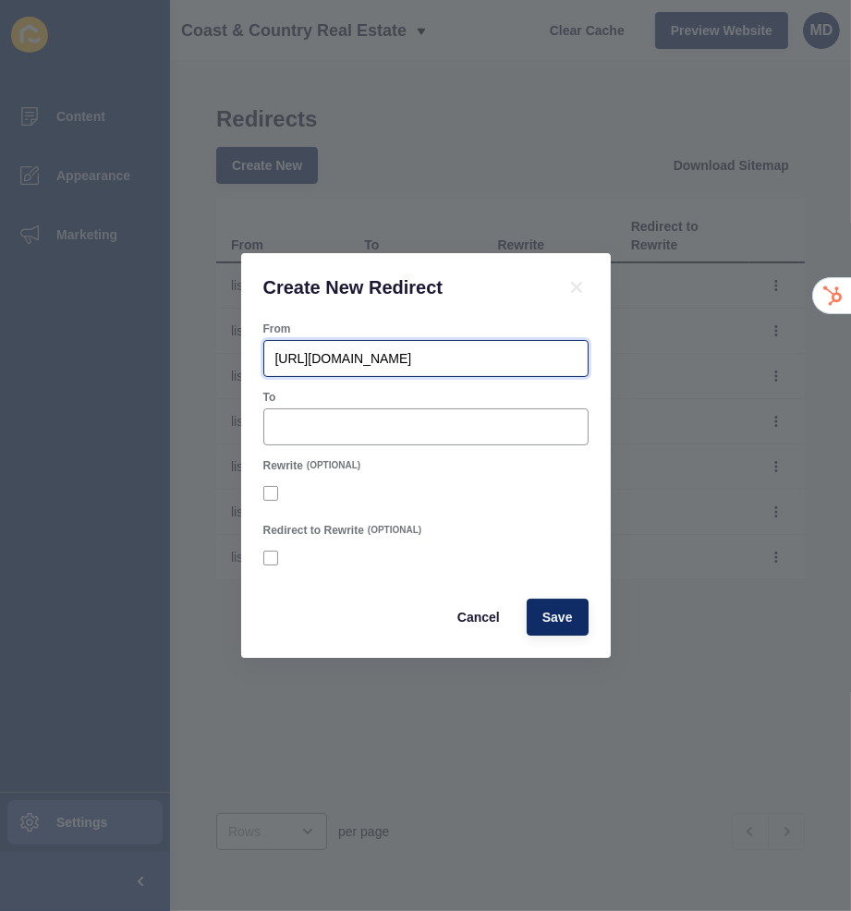
drag, startPoint x: 418, startPoint y: 357, endPoint x: 285, endPoint y: 356, distance: 133.1
click at [285, 356] on input "[URL][DOMAIN_NAME]" at bounding box center [425, 358] width 301 height 18
type input "/listings?page=1&status=available&saleOrRent&viewType=map&sortby=dateListed-desc"
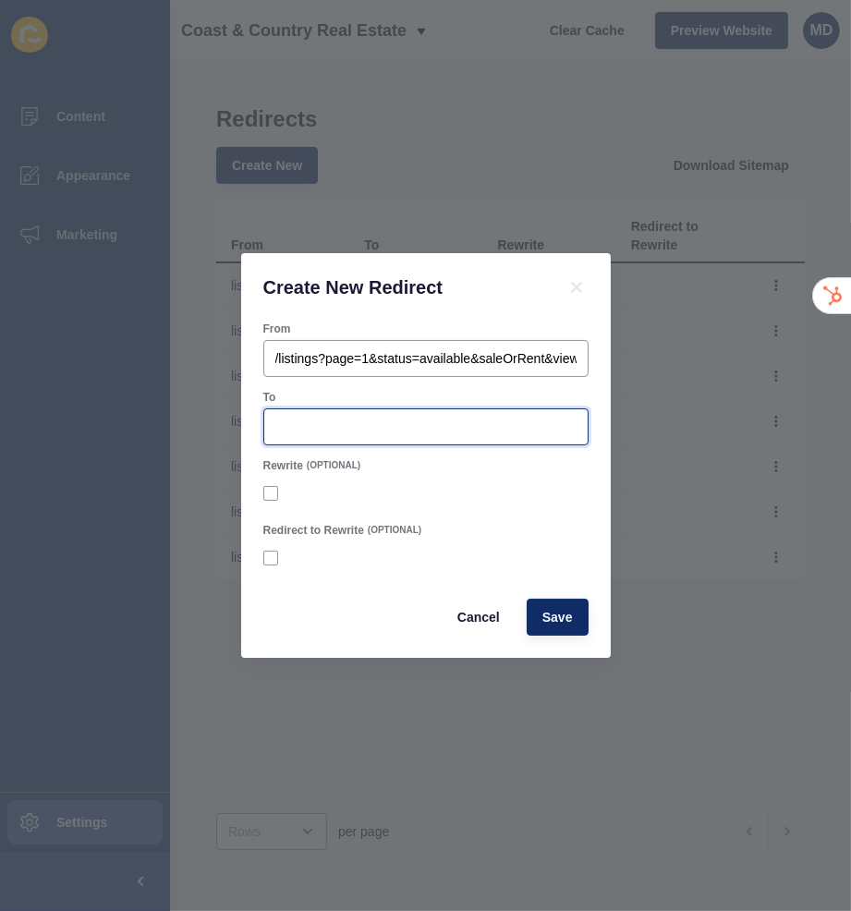
click at [324, 428] on input "To" at bounding box center [425, 427] width 301 height 18
paste input "/property-listings-for-sale-westsussex"
type input "/property-listings-for-sale-westsussex"
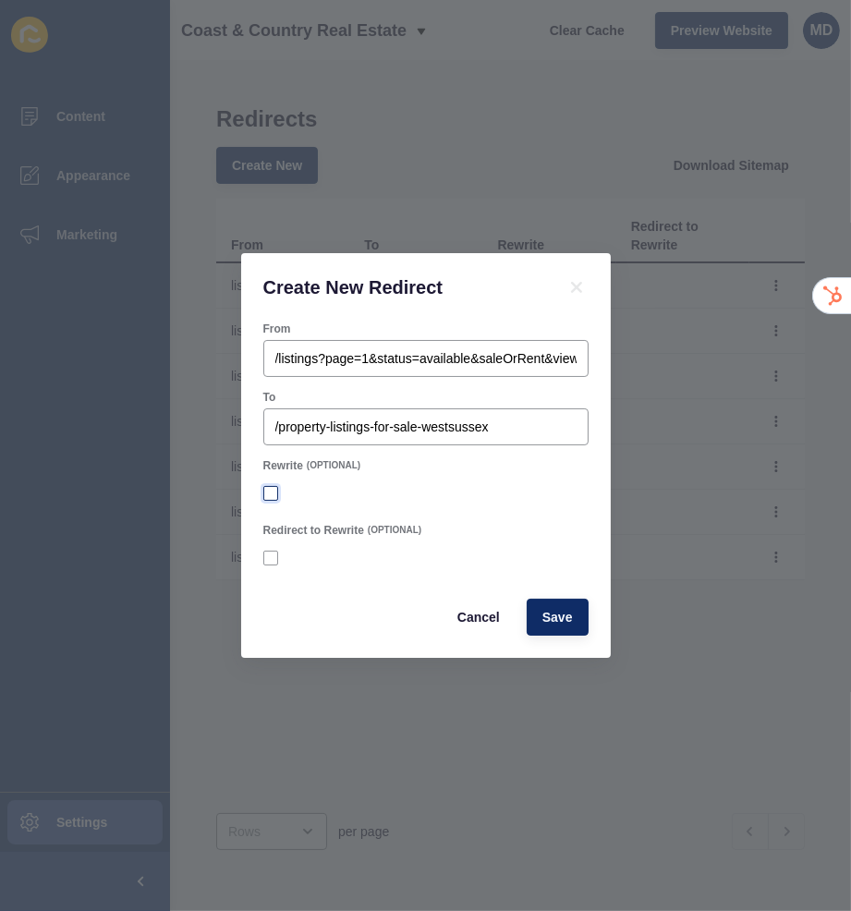
click at [270, 492] on label at bounding box center [270, 493] width 15 height 15
click at [270, 492] on input "Rewrite" at bounding box center [273, 494] width 12 height 12
checkbox input "true"
click at [268, 555] on label at bounding box center [270, 558] width 15 height 15
click at [268, 555] on input "Redirect to Rewrite" at bounding box center [273, 559] width 12 height 12
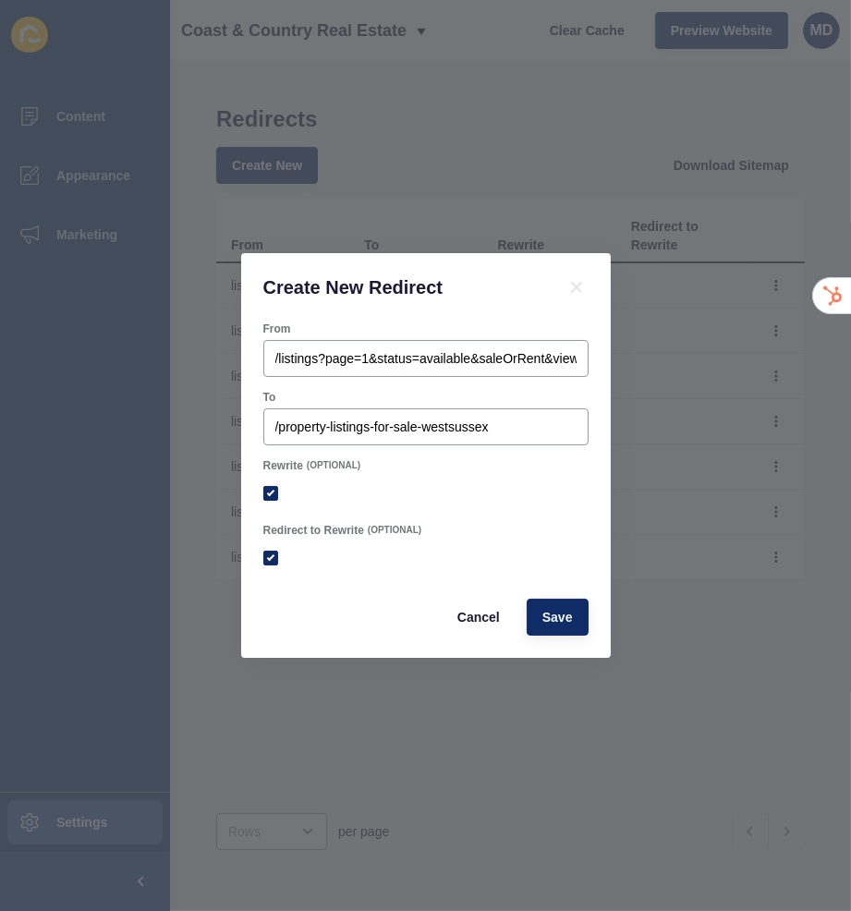
checkbox input "true"
click at [531, 617] on button "Save" at bounding box center [558, 617] width 62 height 37
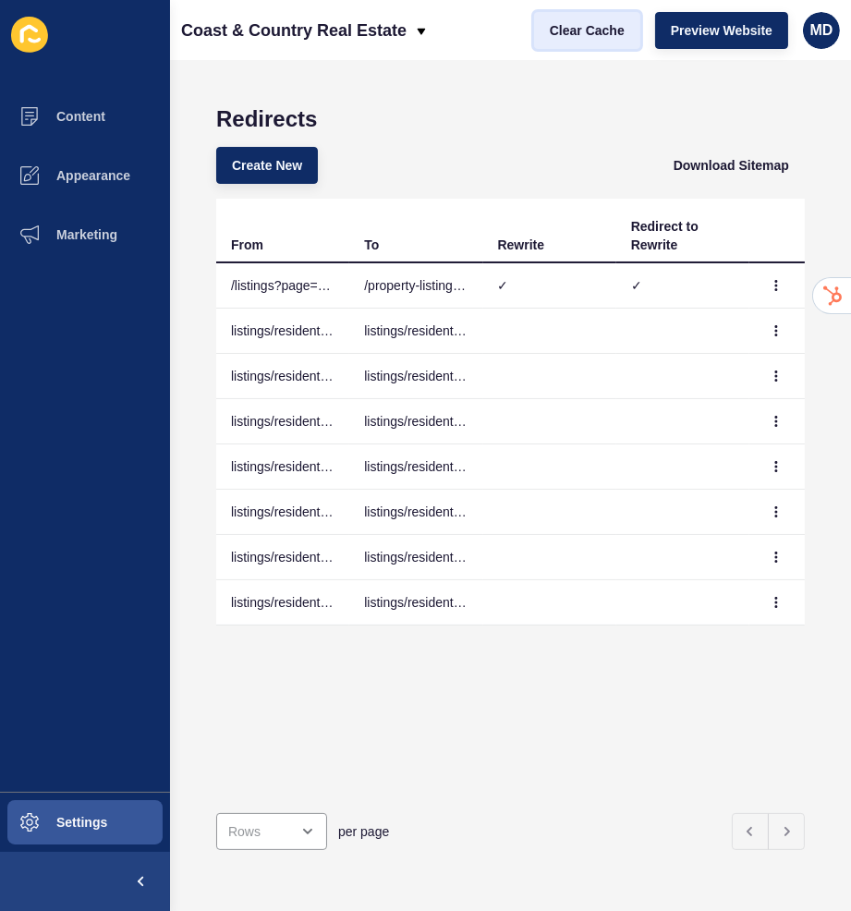
click at [605, 28] on span "Clear Cache" at bounding box center [587, 30] width 75 height 18
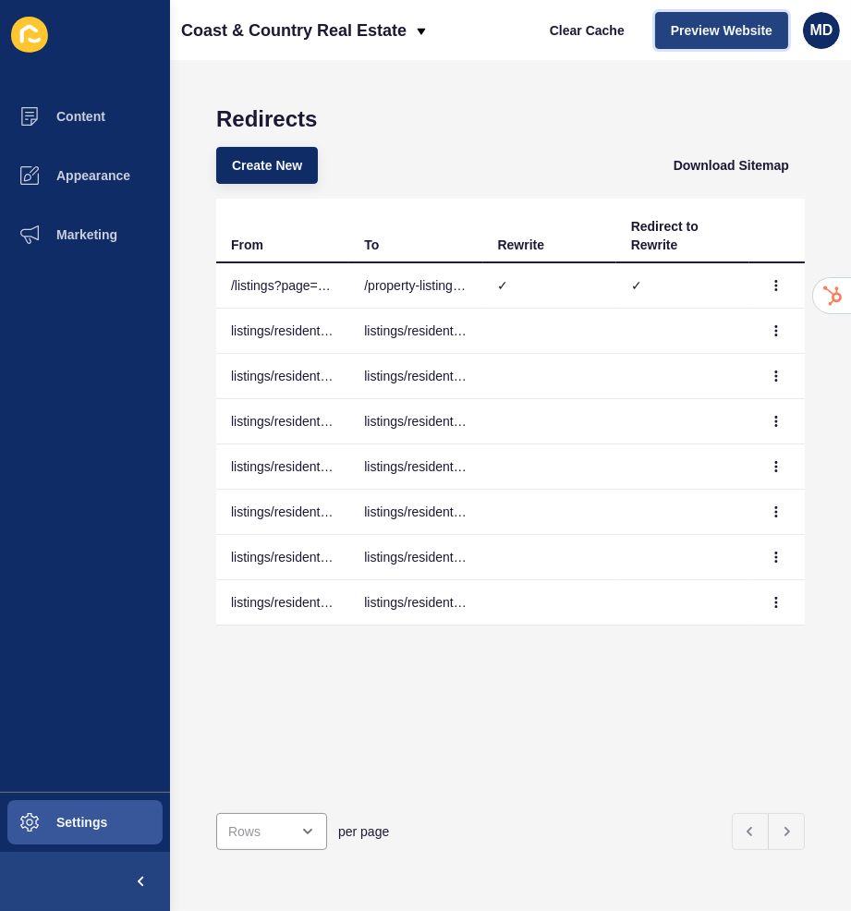
click at [690, 33] on span "Preview Website" at bounding box center [722, 30] width 102 height 18
click at [779, 288] on icon "button" at bounding box center [776, 285] width 11 height 11
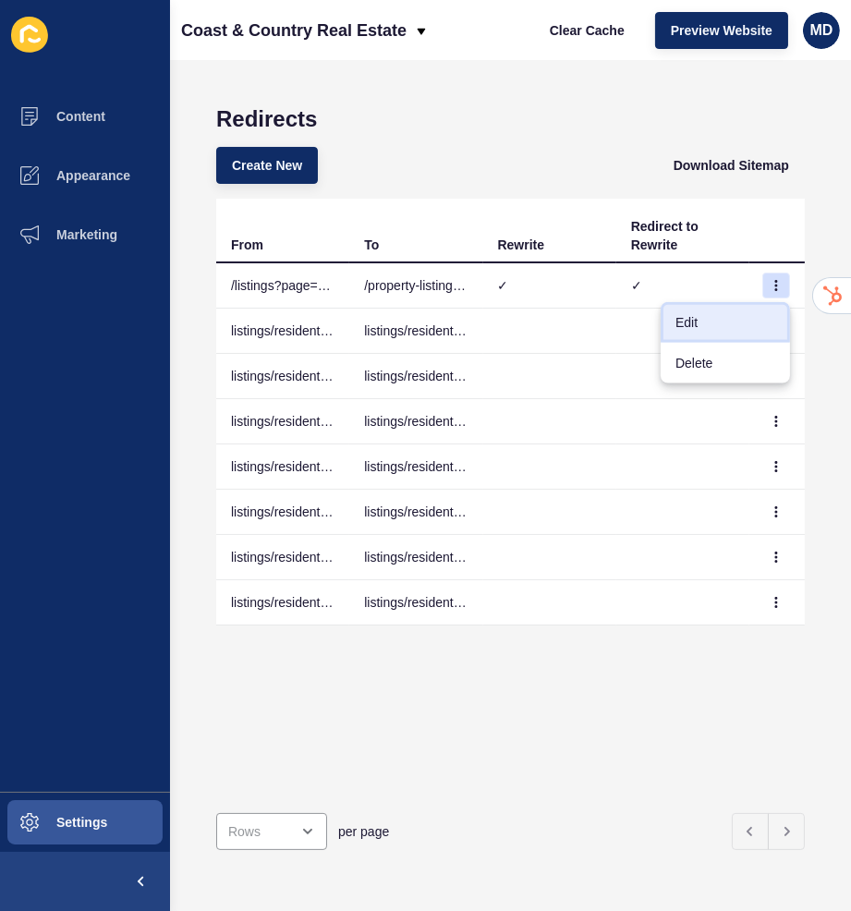
click at [732, 321] on link "Edit" at bounding box center [725, 322] width 129 height 41
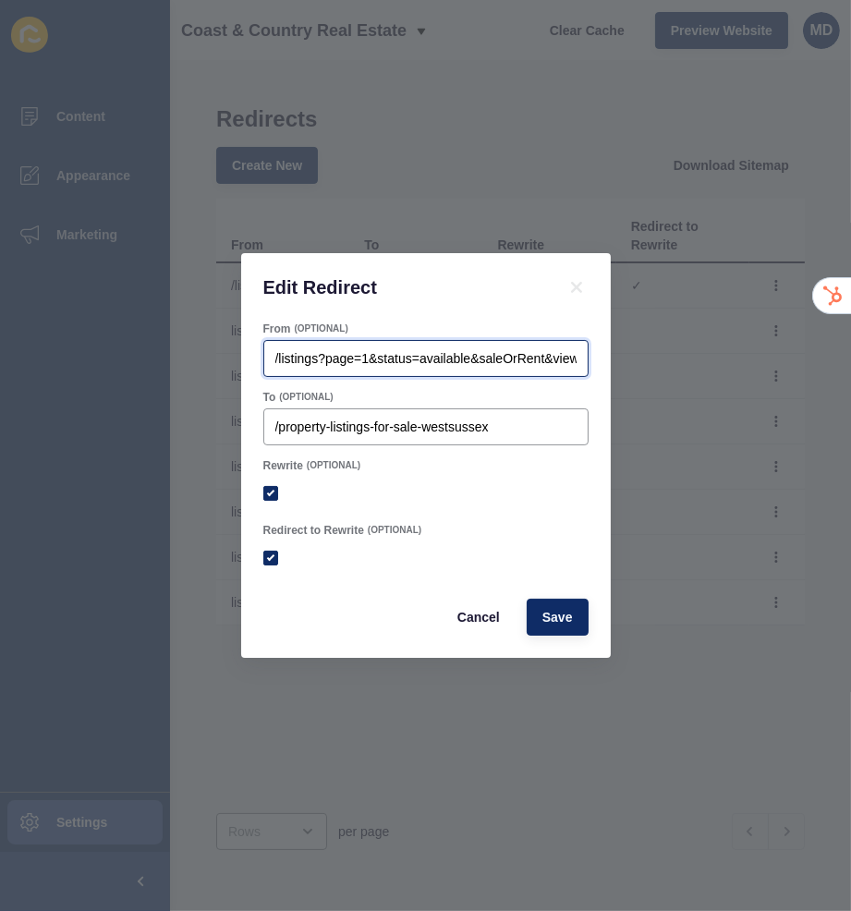
click at [492, 349] on input "/listings?page=1&status=available&saleOrRent&viewType=map&sortby=dateListed-desc" at bounding box center [425, 358] width 301 height 18
checkbox input "true"
click at [274, 554] on label at bounding box center [270, 558] width 15 height 15
click at [274, 554] on input "Redirect to Rewrite" at bounding box center [273, 559] width 12 height 12
checkbox input "false"
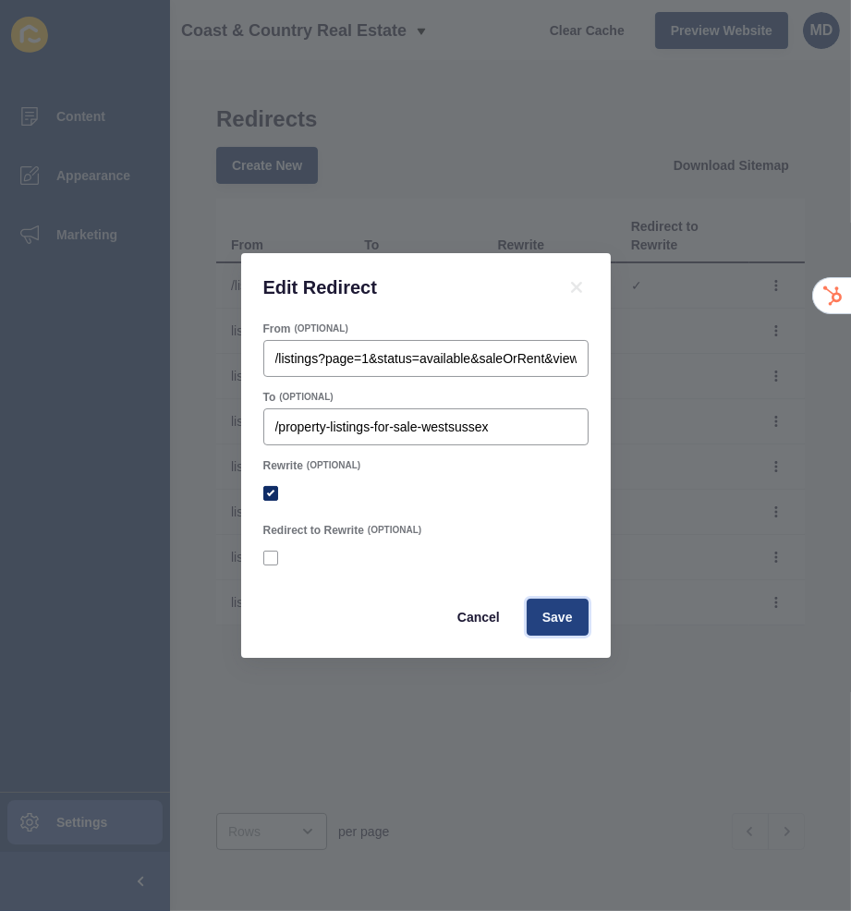
click at [551, 615] on span "Save" at bounding box center [557, 617] width 30 height 18
checkbox input "true"
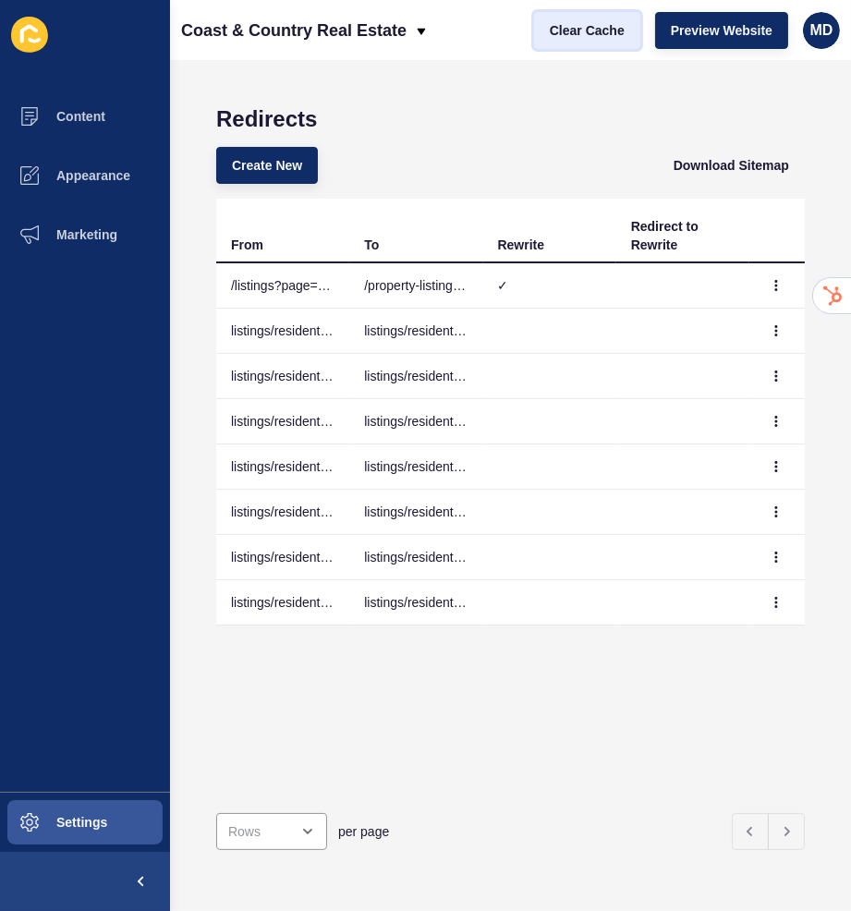
click at [608, 33] on span "Clear Cache" at bounding box center [587, 30] width 75 height 18
click at [780, 285] on icon "button" at bounding box center [776, 285] width 11 height 11
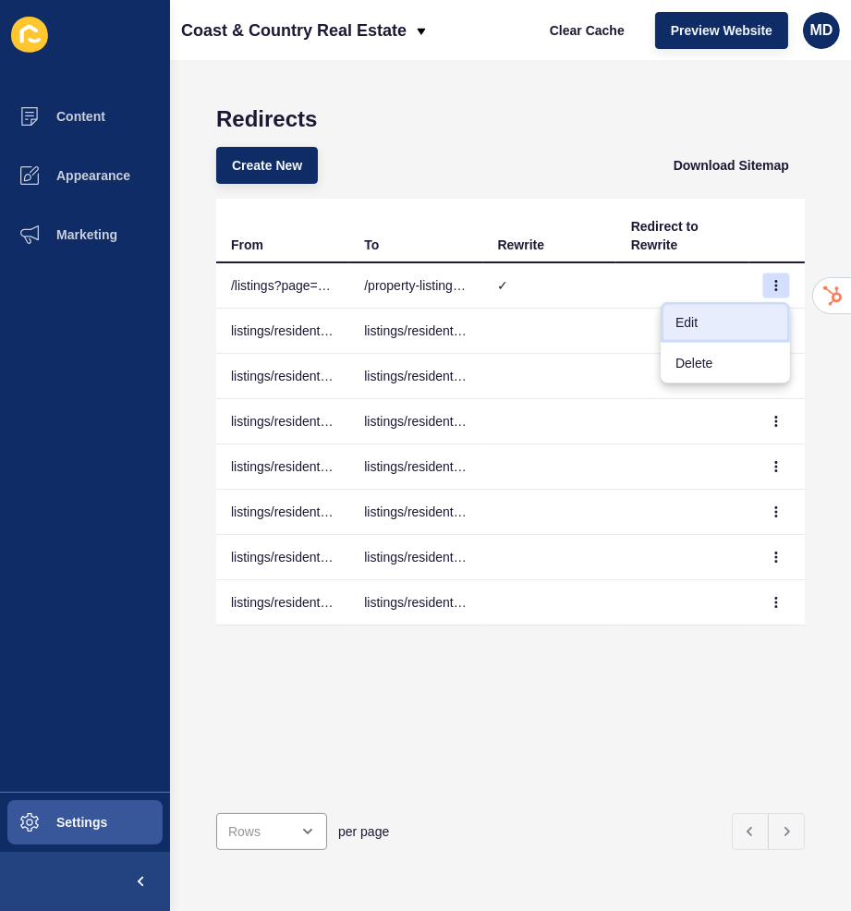
click at [707, 334] on link "Edit" at bounding box center [725, 322] width 129 height 41
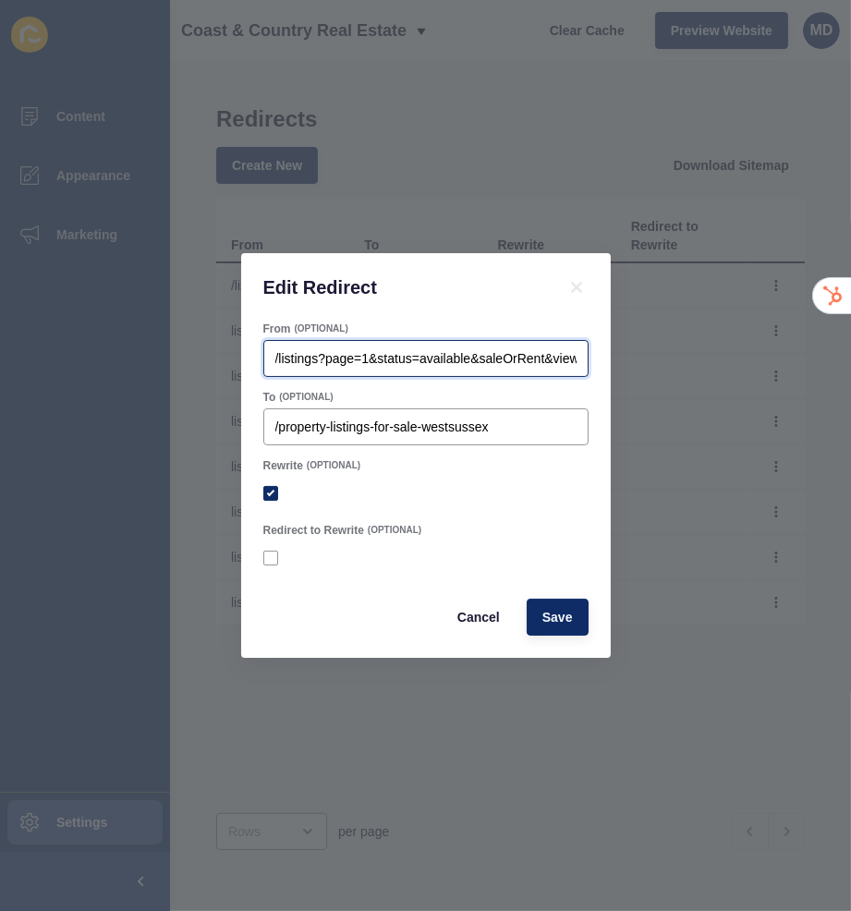
click at [470, 355] on input "/listings?page=1&status=available&saleOrRent&viewType=map&sortby=dateListed-desc" at bounding box center [425, 358] width 301 height 18
checkbox input "true"
click at [267, 564] on label at bounding box center [270, 558] width 15 height 15
click at [267, 564] on input "Redirect to Rewrite" at bounding box center [273, 559] width 12 height 12
checkbox input "true"
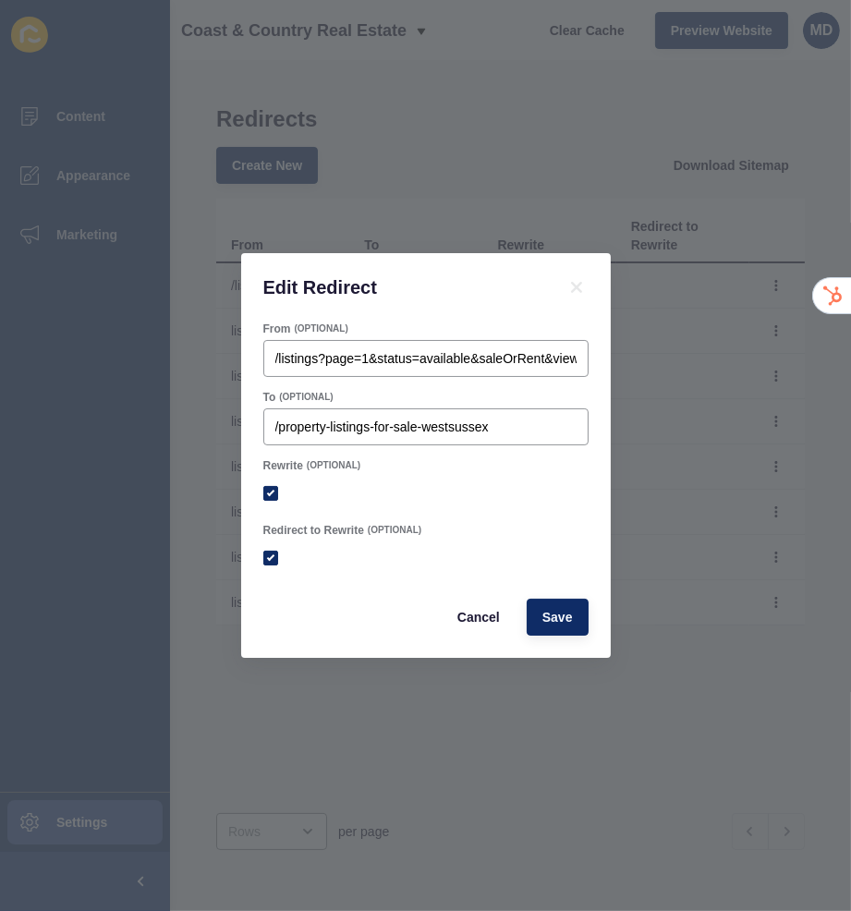
checkbox input "true"
click at [329, 360] on input "/listings?page=1&status=available&saleOrRent&viewType=map&sortby=dateListed-desc" at bounding box center [425, 358] width 301 height 18
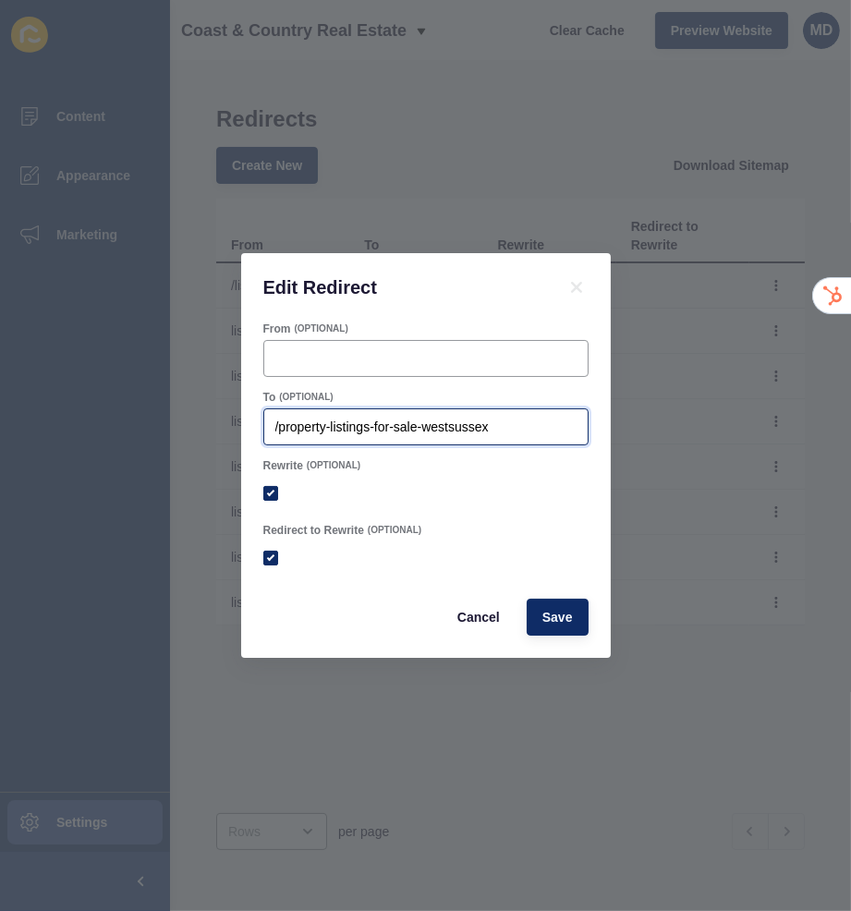
checkbox input "true"
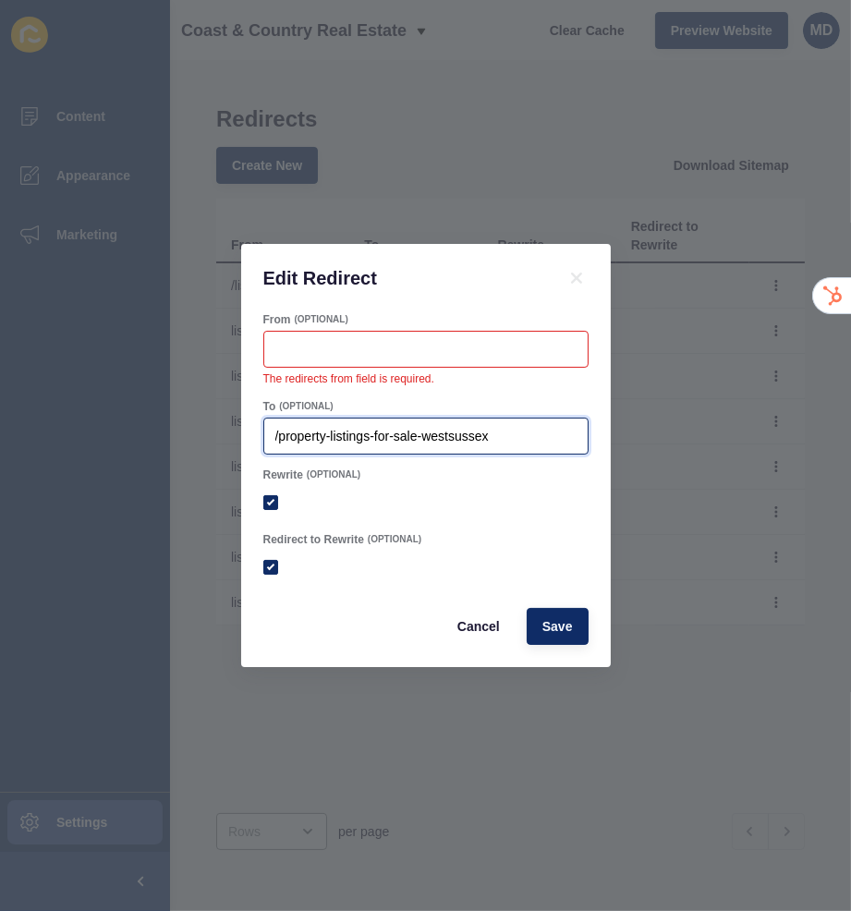
click at [315, 435] on input "/property-listings-for-sale-westsussex" at bounding box center [425, 436] width 301 height 18
paste input "listings?page=1&status=available&saleOrRent&viewType=map&sortby=dateListed-desc"
type input "/listings?page=1&status=available&saleOrRent&viewType=map&sortby=dateListed-desc"
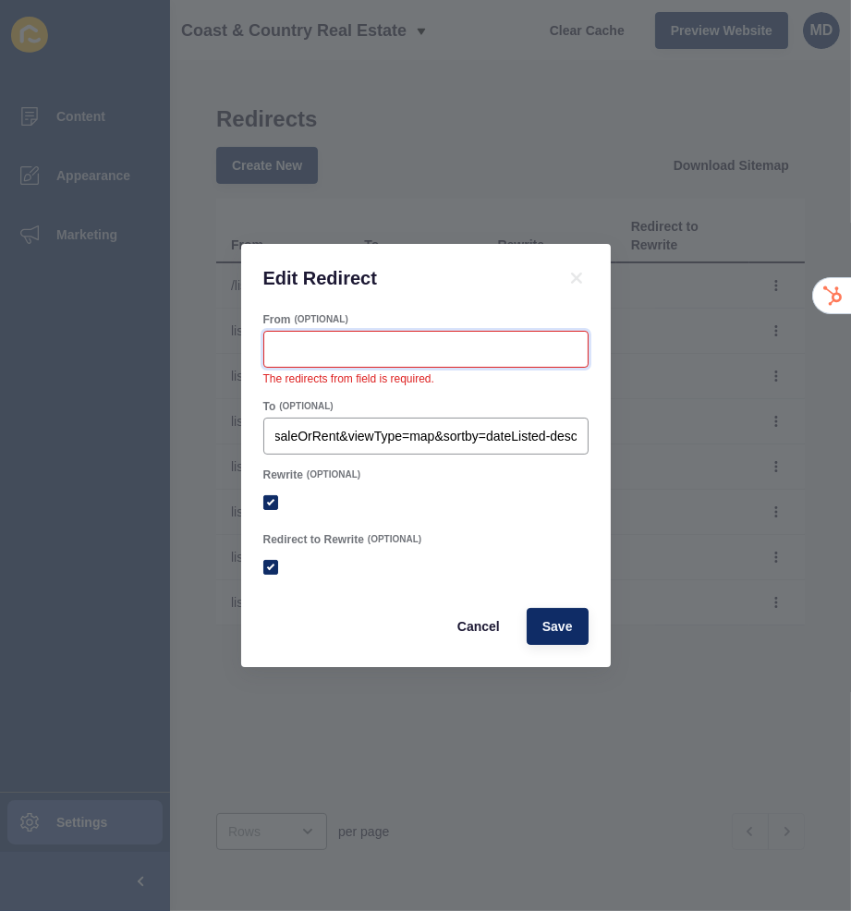
scroll to position [0, 0]
click at [366, 346] on input "From" at bounding box center [425, 349] width 301 height 18
checkbox input "true"
click at [468, 614] on button "Cancel" at bounding box center [479, 626] width 74 height 37
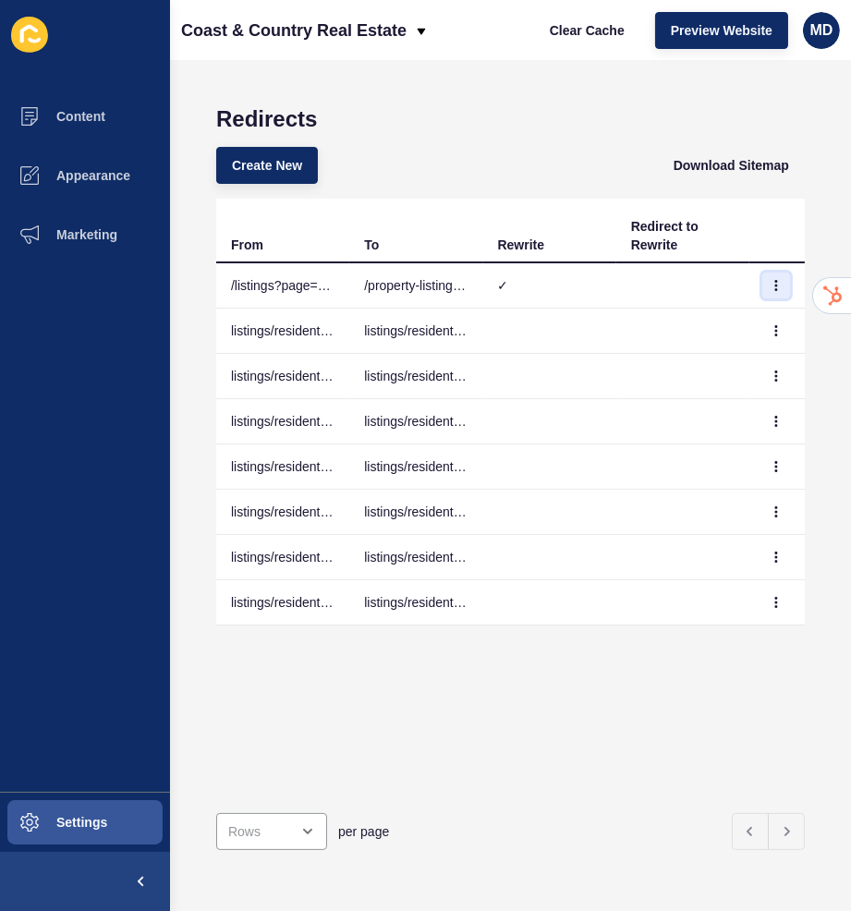
click at [776, 292] on button "button" at bounding box center [776, 286] width 28 height 26
click at [718, 318] on link "Edit" at bounding box center [725, 322] width 129 height 41
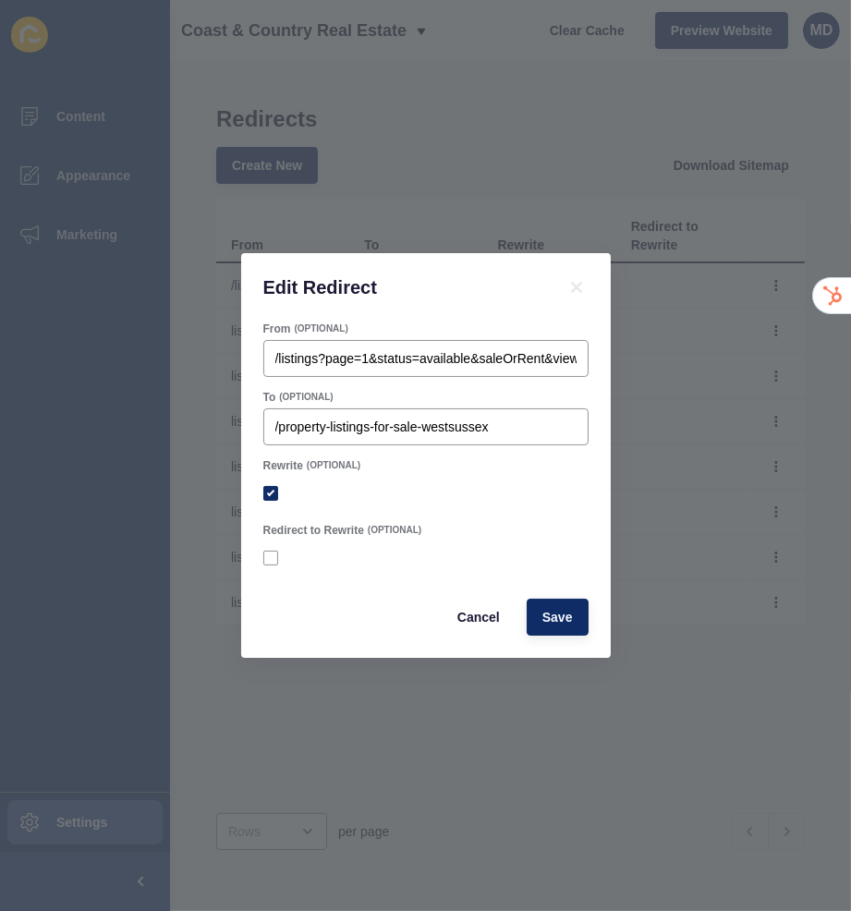
click at [270, 550] on div at bounding box center [425, 558] width 325 height 17
click at [270, 551] on label at bounding box center [270, 558] width 15 height 15
click at [270, 553] on input "Redirect to Rewrite" at bounding box center [273, 559] width 12 height 12
checkbox input "true"
click at [291, 577] on form "From (OPTIONAL) /listings?page=1&status=available&saleOrRent&viewType=map&sortb…" at bounding box center [425, 479] width 325 height 314
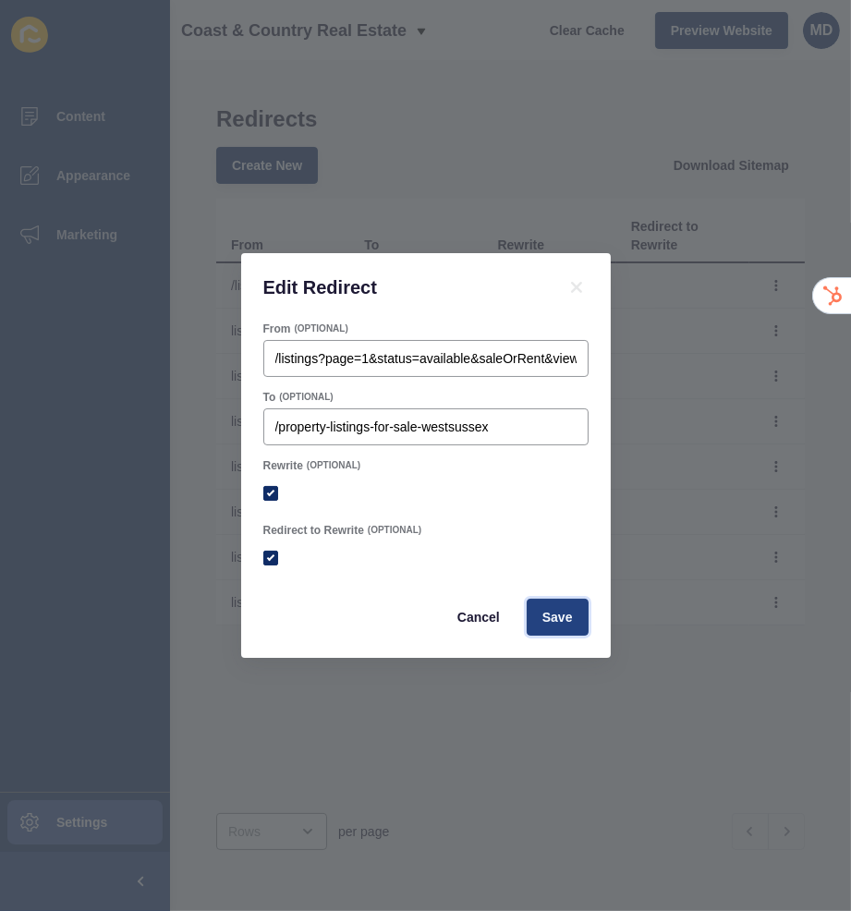
click at [539, 614] on button "Save" at bounding box center [558, 617] width 62 height 37
checkbox input "true"
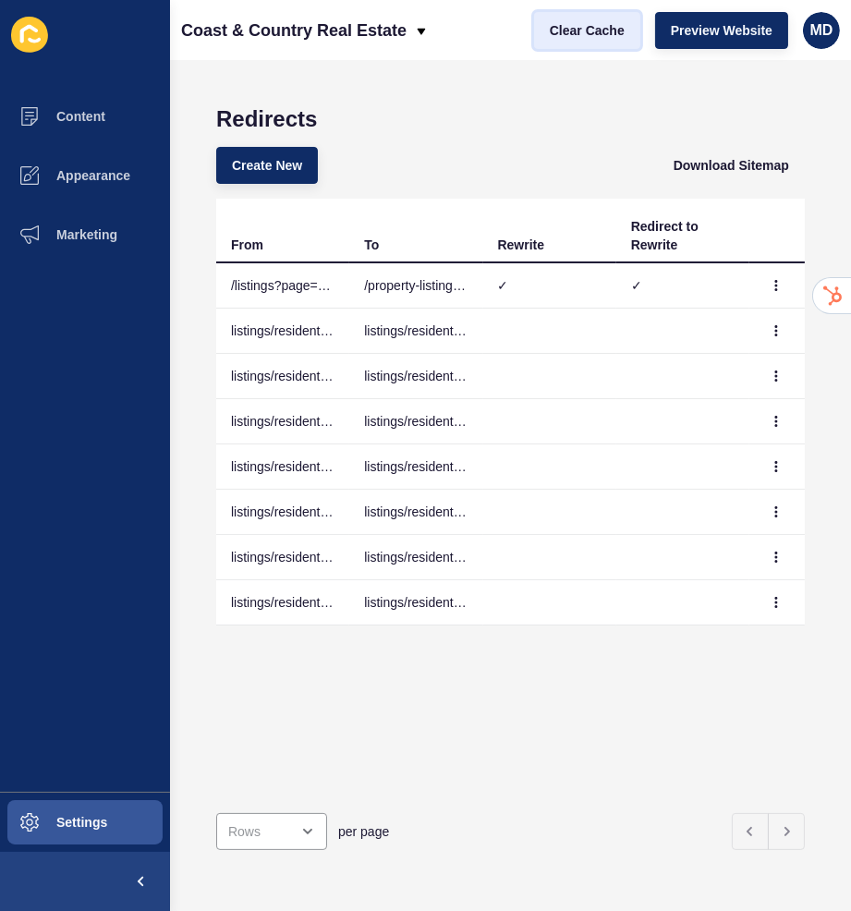
click at [590, 43] on button "Clear Cache" at bounding box center [587, 30] width 106 height 37
click at [771, 289] on icon "button" at bounding box center [776, 285] width 11 height 11
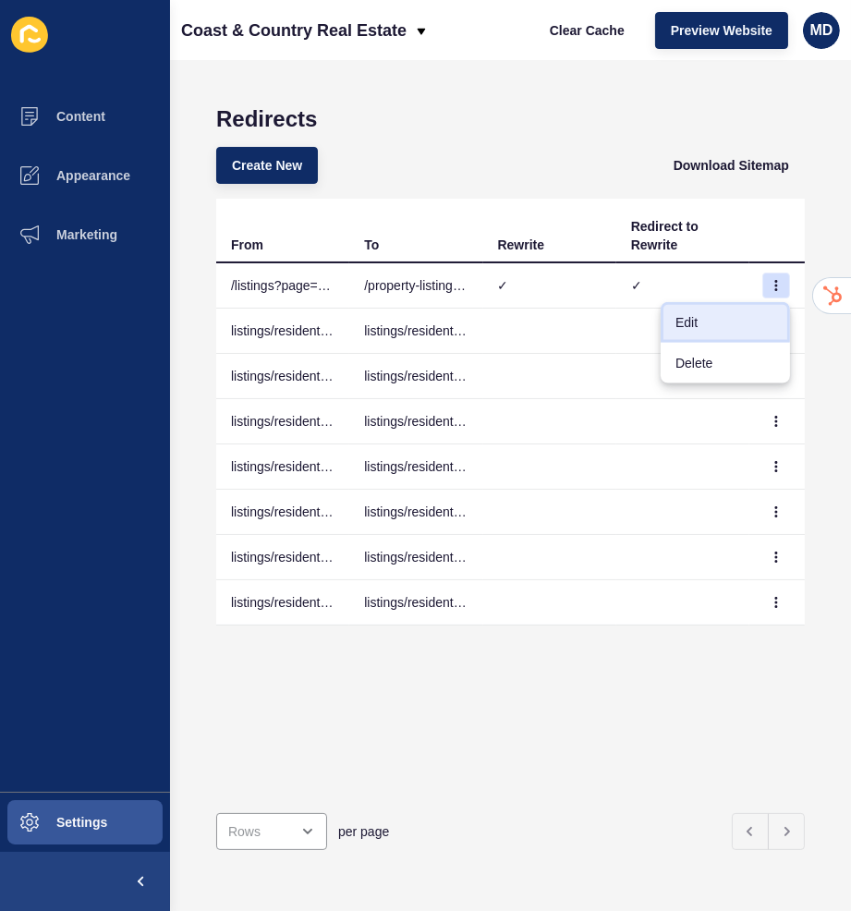
click at [735, 315] on link "Edit" at bounding box center [725, 322] width 129 height 41
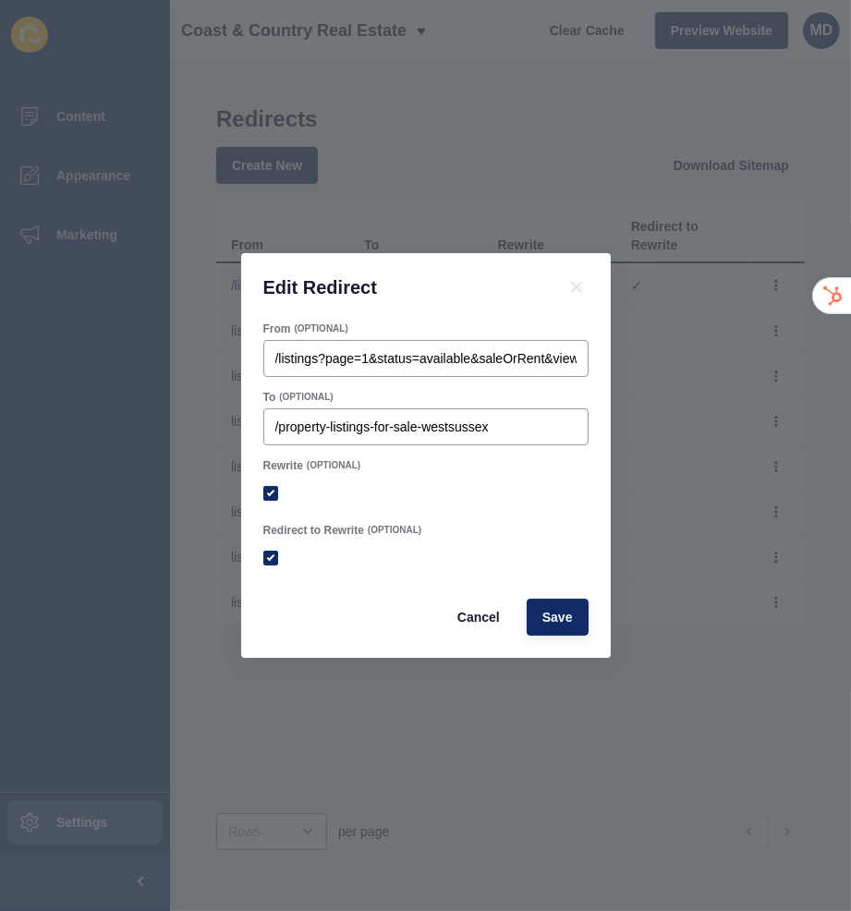
click at [270, 482] on div at bounding box center [425, 493] width 325 height 33
click at [267, 556] on label at bounding box center [270, 558] width 15 height 15
click at [267, 556] on input "Redirect to Rewrite" at bounding box center [273, 559] width 12 height 12
checkbox input "false"
click at [535, 614] on button "Save" at bounding box center [558, 617] width 62 height 37
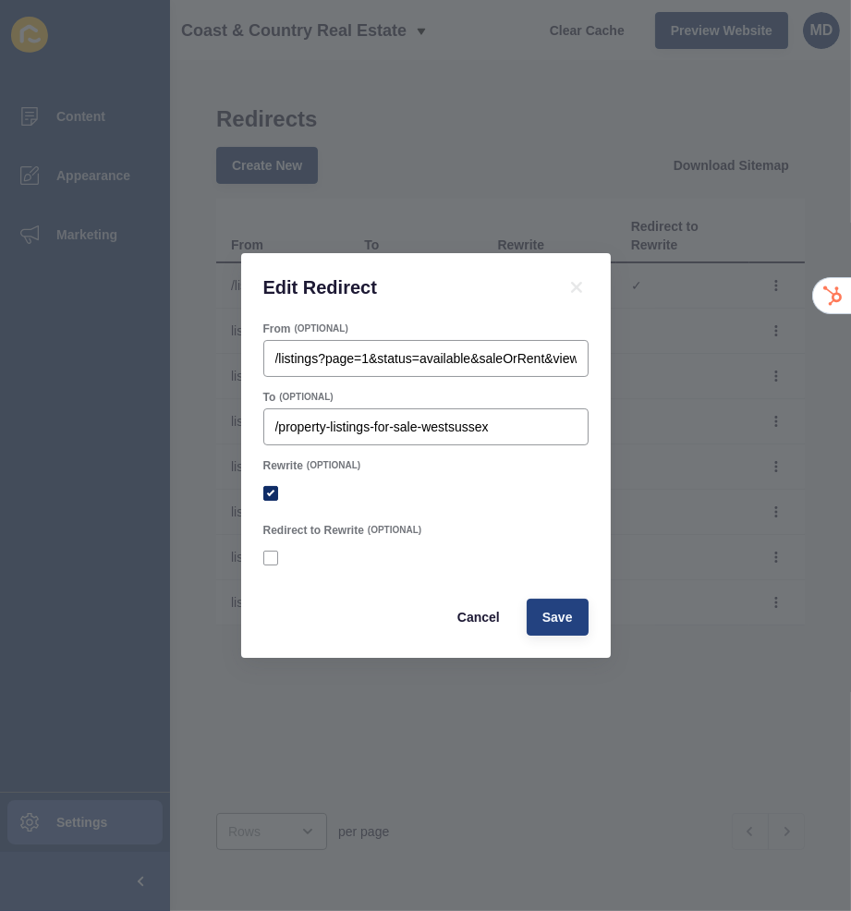
checkbox input "true"
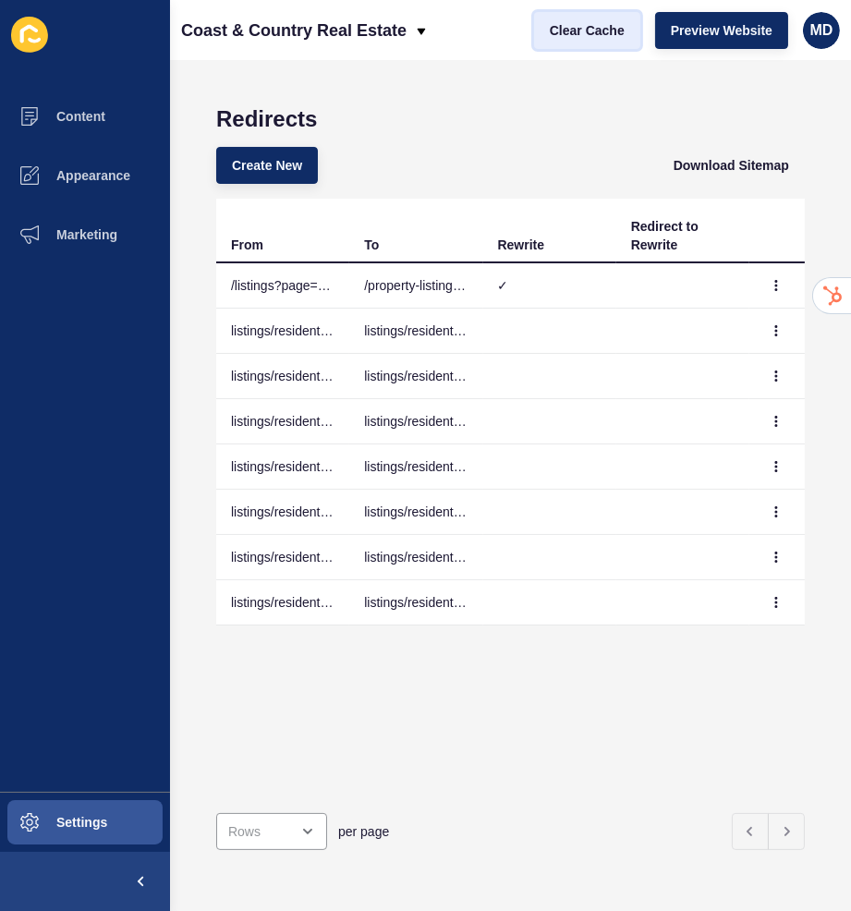
click at [589, 44] on button "Clear Cache" at bounding box center [587, 30] width 106 height 37
click at [776, 291] on button "button" at bounding box center [776, 286] width 28 height 26
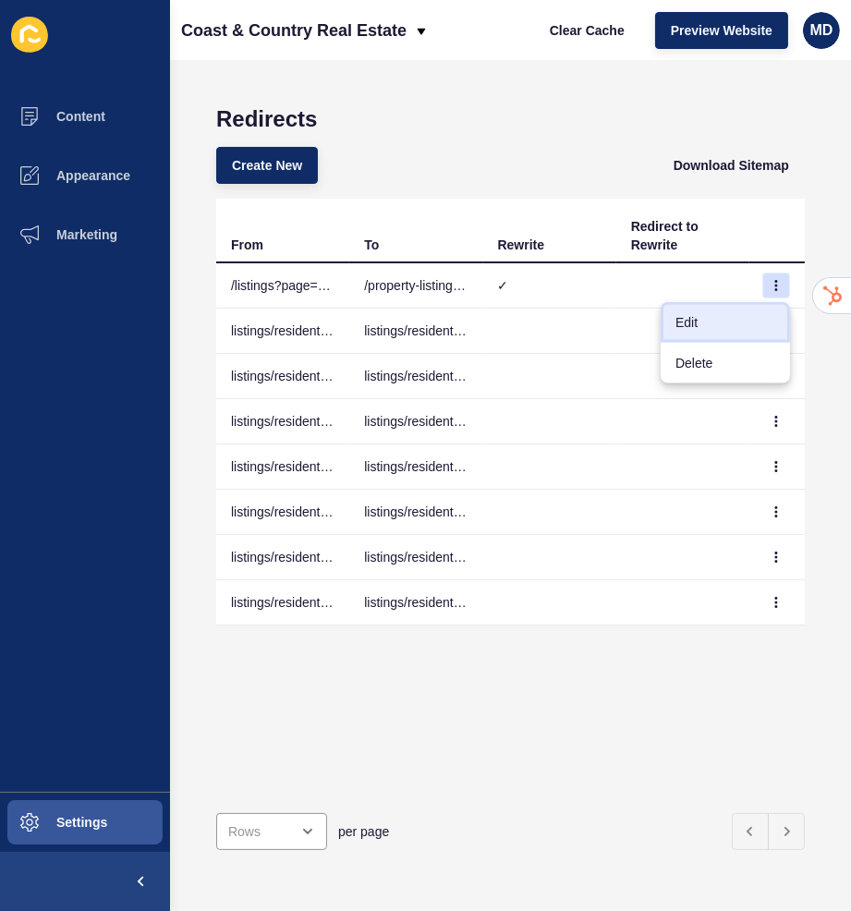
click at [748, 328] on link "Edit" at bounding box center [725, 322] width 129 height 41
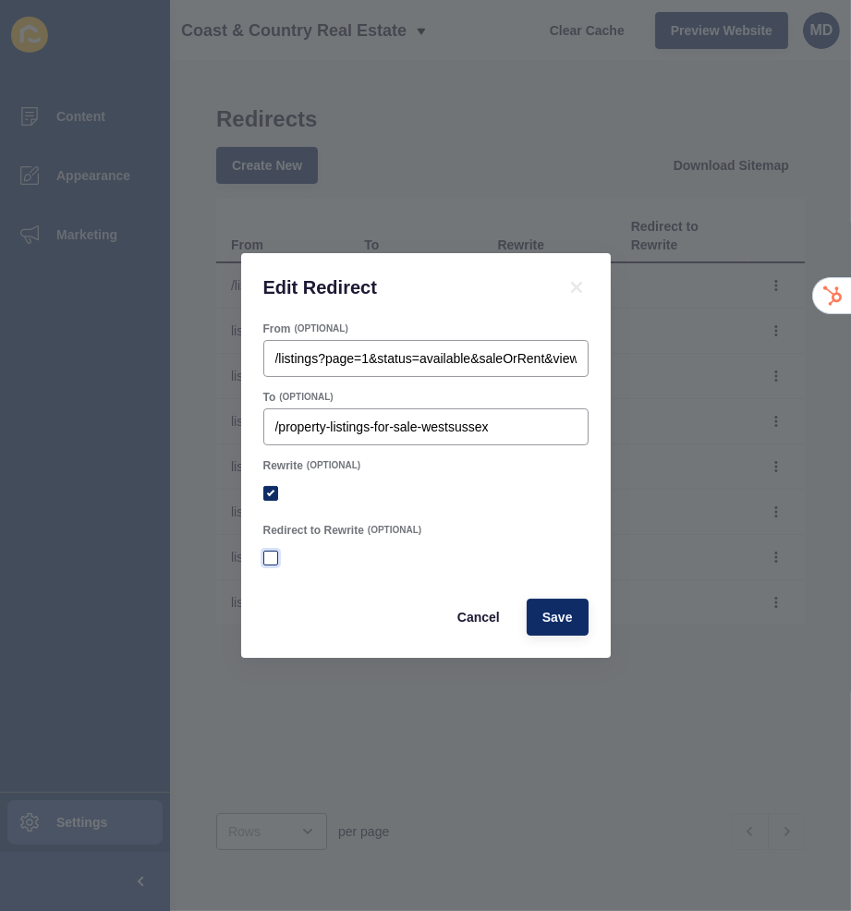
click at [274, 552] on label at bounding box center [270, 558] width 15 height 15
click at [274, 553] on input "Redirect to Rewrite" at bounding box center [273, 559] width 12 height 12
checkbox input "true"
click at [552, 617] on span "Save" at bounding box center [557, 617] width 30 height 18
checkbox input "true"
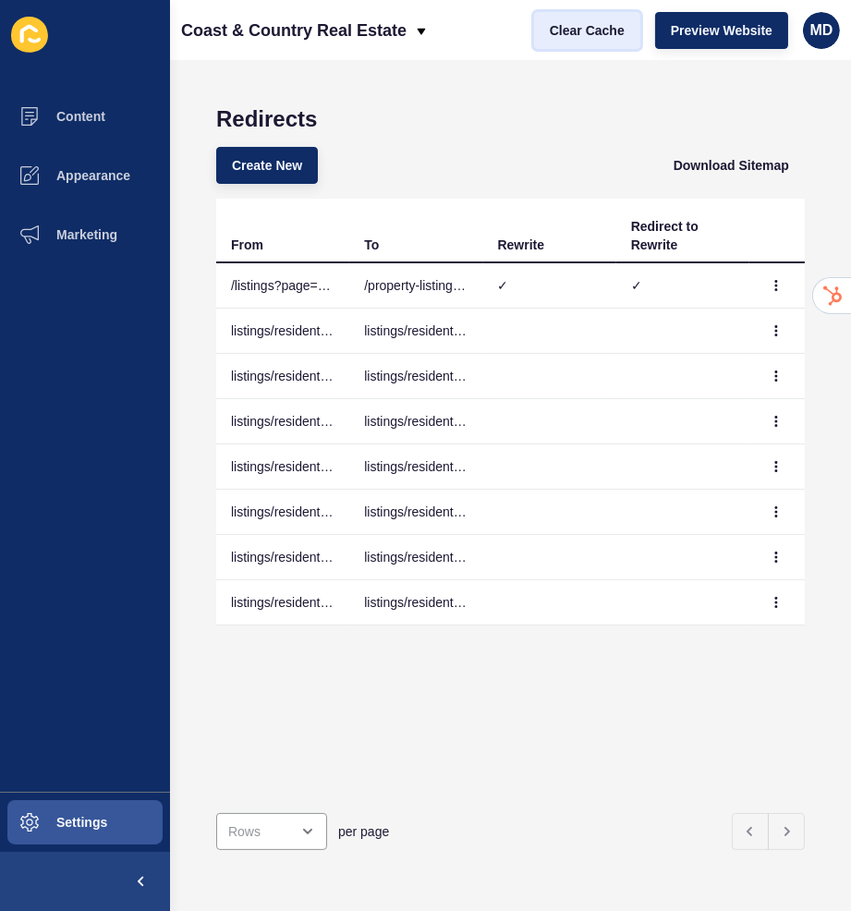
click at [581, 26] on span "Clear Cache" at bounding box center [587, 30] width 75 height 18
click at [775, 283] on icon "button" at bounding box center [776, 285] width 11 height 11
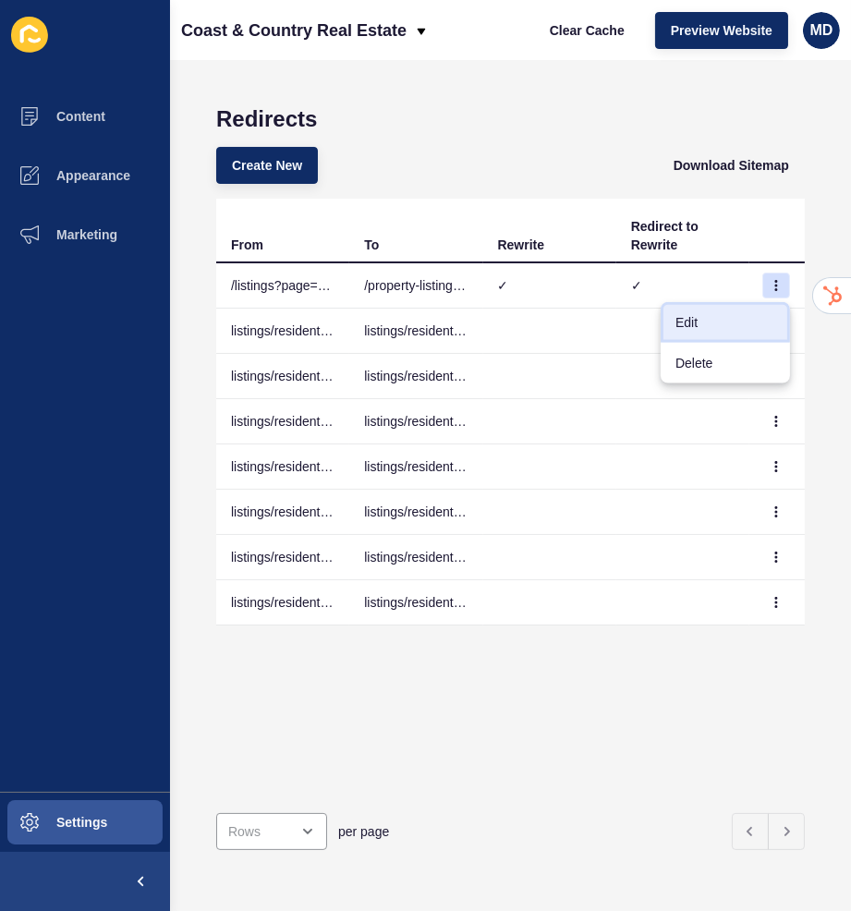
click at [720, 314] on link "Edit" at bounding box center [725, 322] width 129 height 41
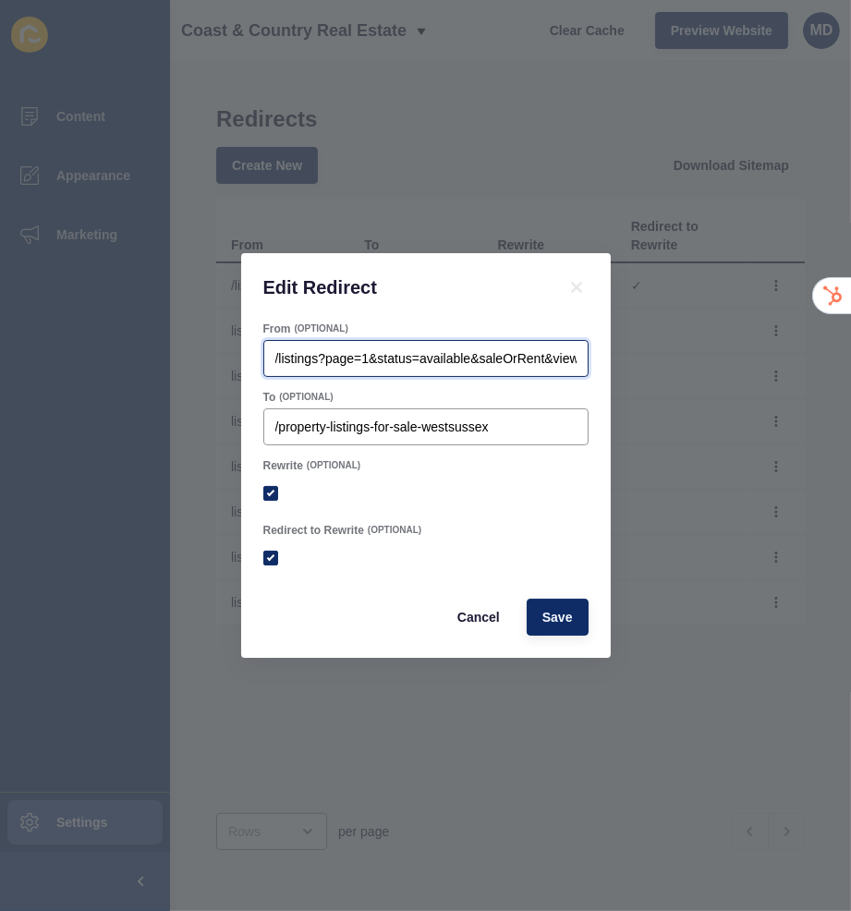
click at [280, 365] on input "/listings?page=1&status=available&saleOrRent&viewType=map&sortby=dateListed-desc" at bounding box center [425, 358] width 301 height 18
type input "listings?page=1&status=available&saleOrRent&viewType=map&sortby=dateListed-desc"
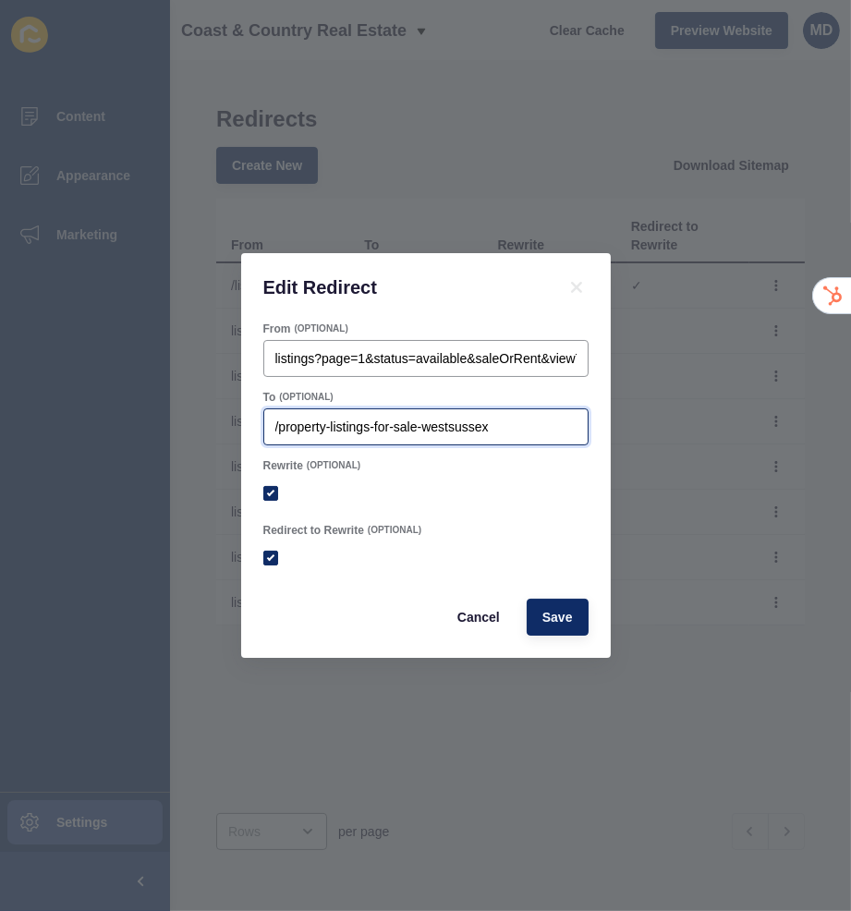
checkbox input "true"
click at [277, 419] on input "/property-listings-for-sale-westsussex" at bounding box center [425, 427] width 301 height 18
type input "property-listings-for-sale-westsussex"
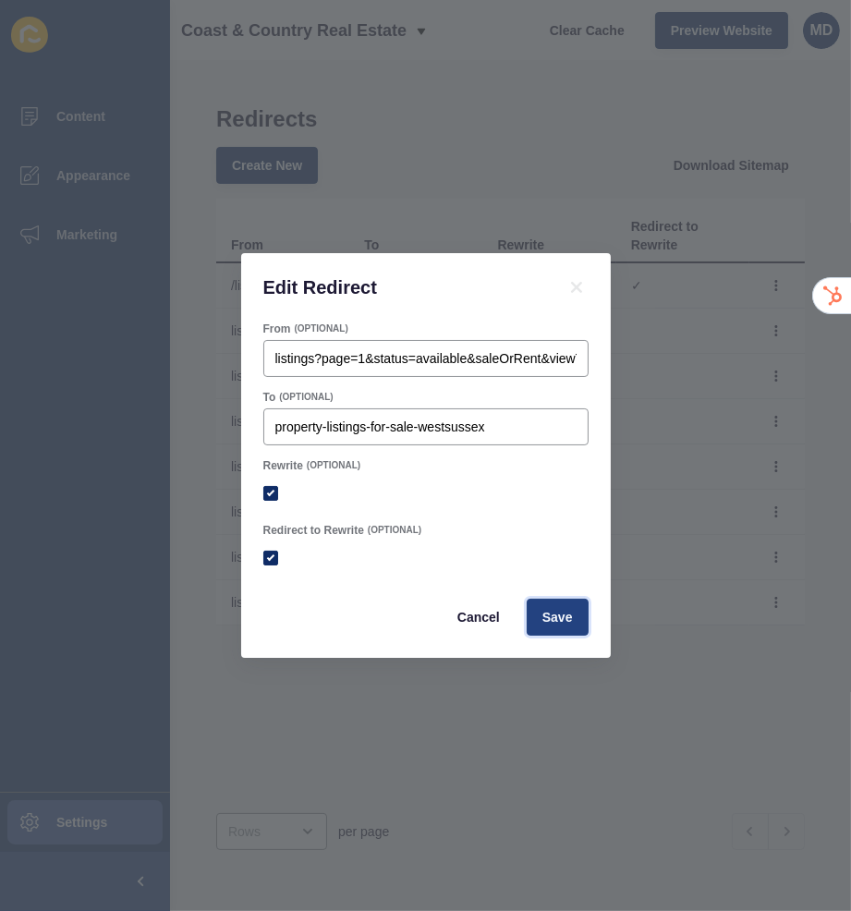
click at [553, 623] on span "Save" at bounding box center [557, 617] width 30 height 18
checkbox input "true"
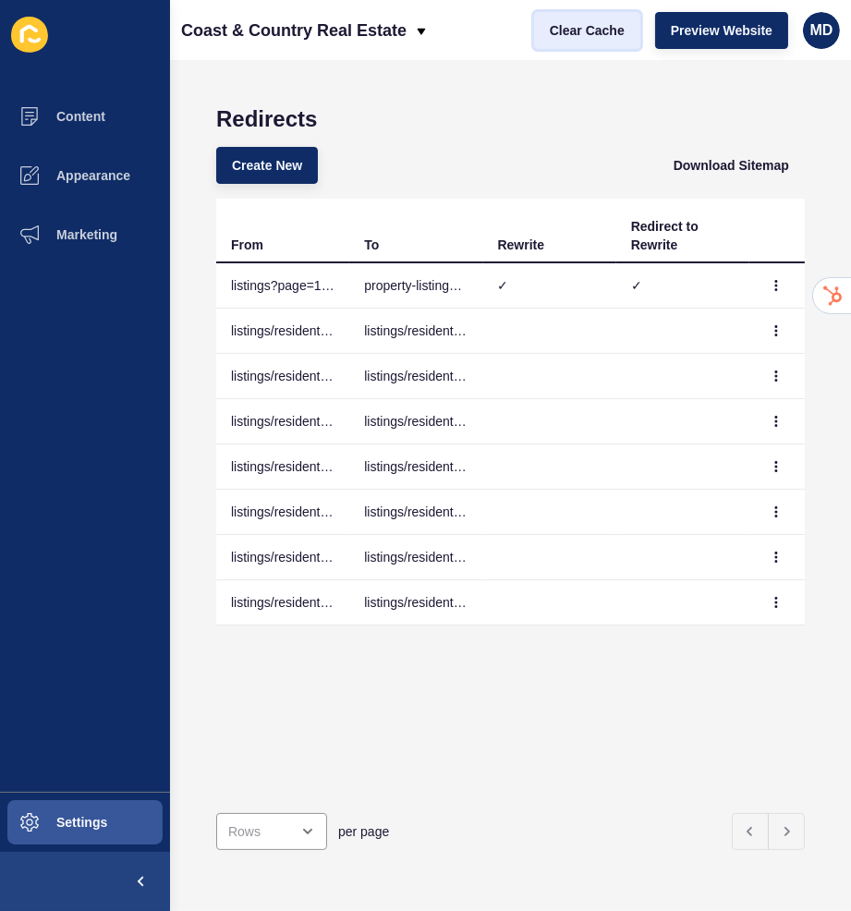
click at [609, 24] on span "Clear Cache" at bounding box center [587, 30] width 75 height 18
click at [777, 287] on icon "button" at bounding box center [776, 285] width 11 height 11
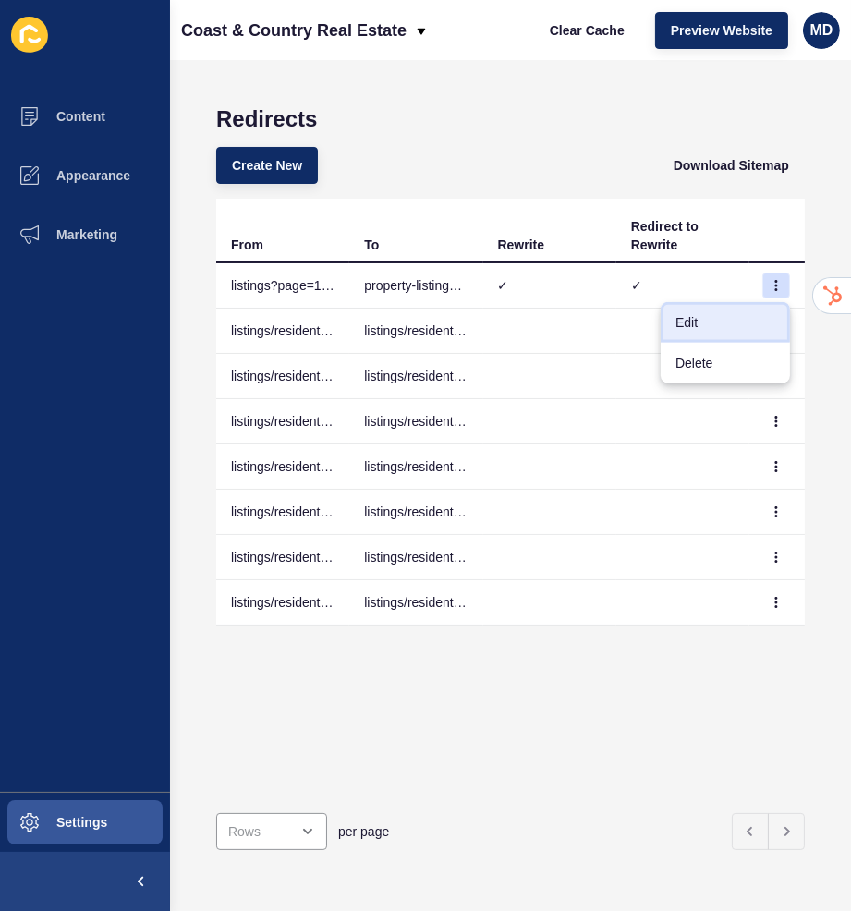
click at [740, 317] on link "Edit" at bounding box center [725, 322] width 129 height 41
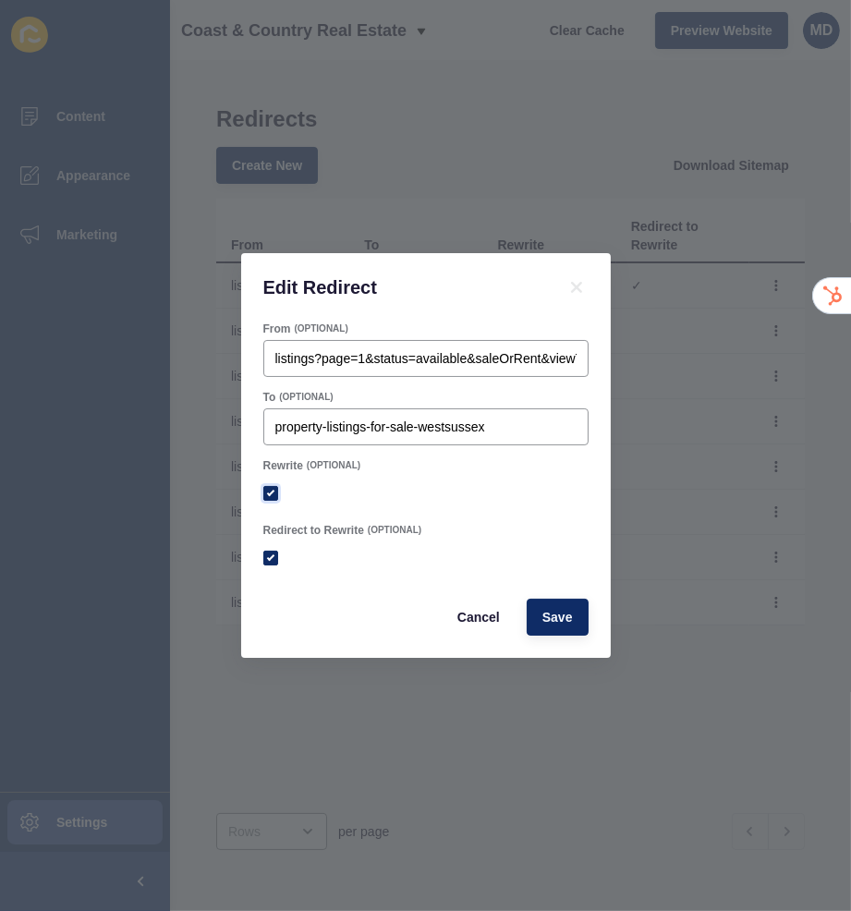
click at [270, 499] on label at bounding box center [270, 493] width 15 height 15
click at [270, 499] on input "Rewrite" at bounding box center [273, 494] width 12 height 12
checkbox input "false"
click at [531, 612] on button "Save" at bounding box center [558, 617] width 62 height 37
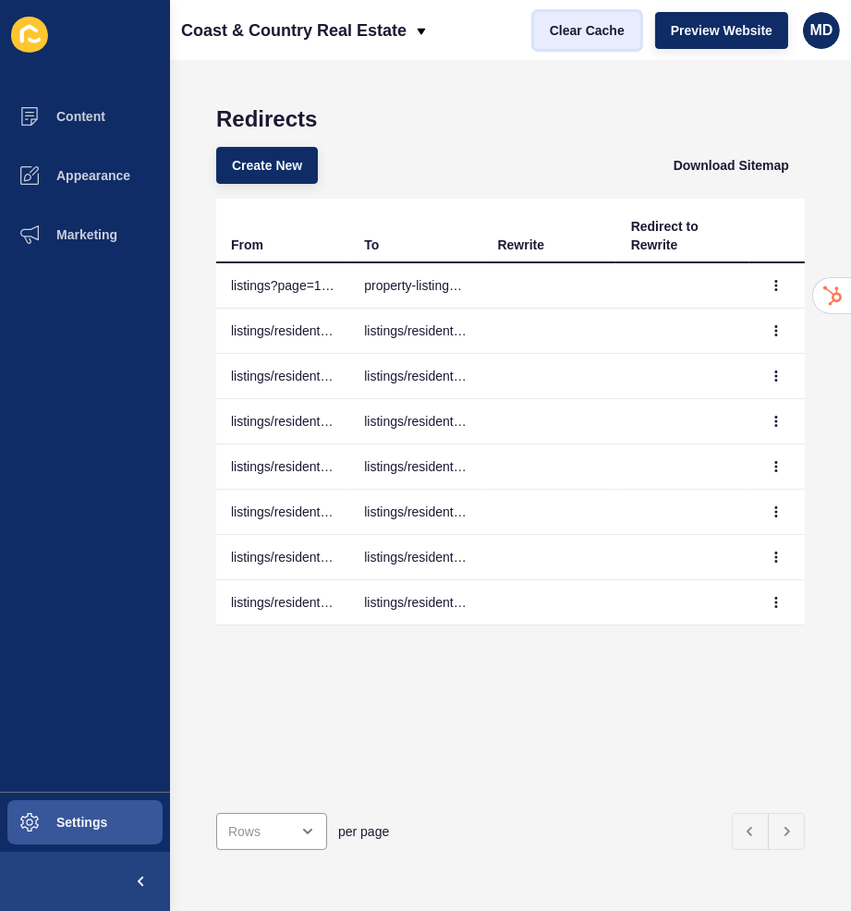
click at [580, 37] on span "Clear Cache" at bounding box center [587, 30] width 75 height 18
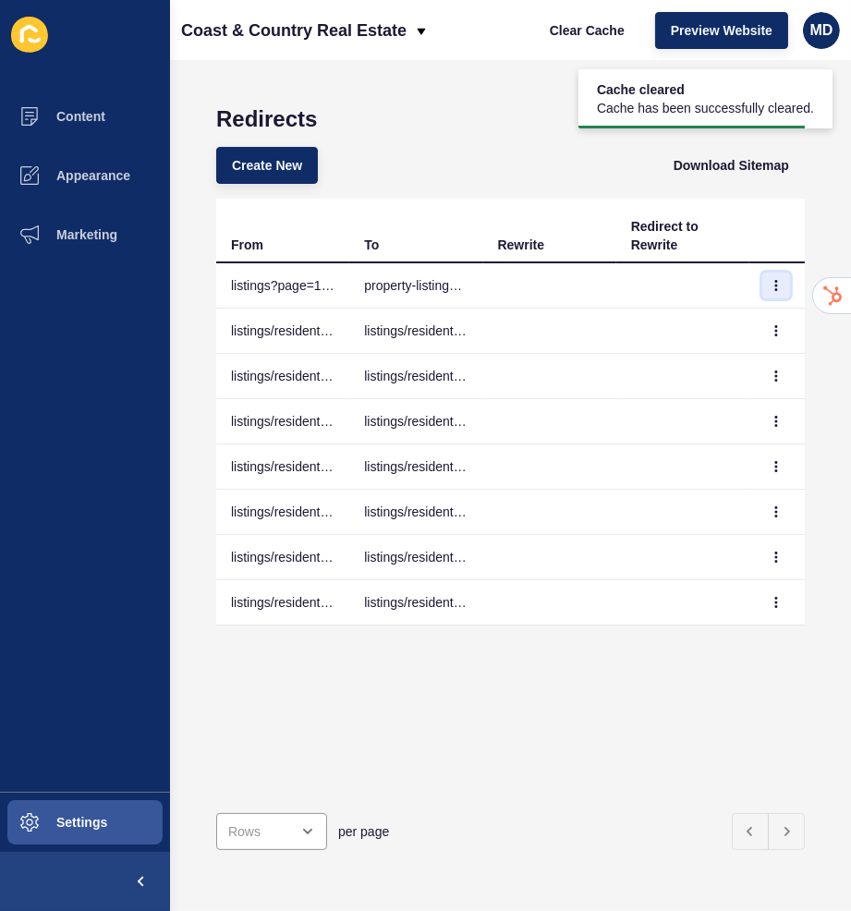
click at [779, 287] on icon "button" at bounding box center [776, 285] width 11 height 11
click at [734, 320] on link "Edit" at bounding box center [725, 322] width 129 height 41
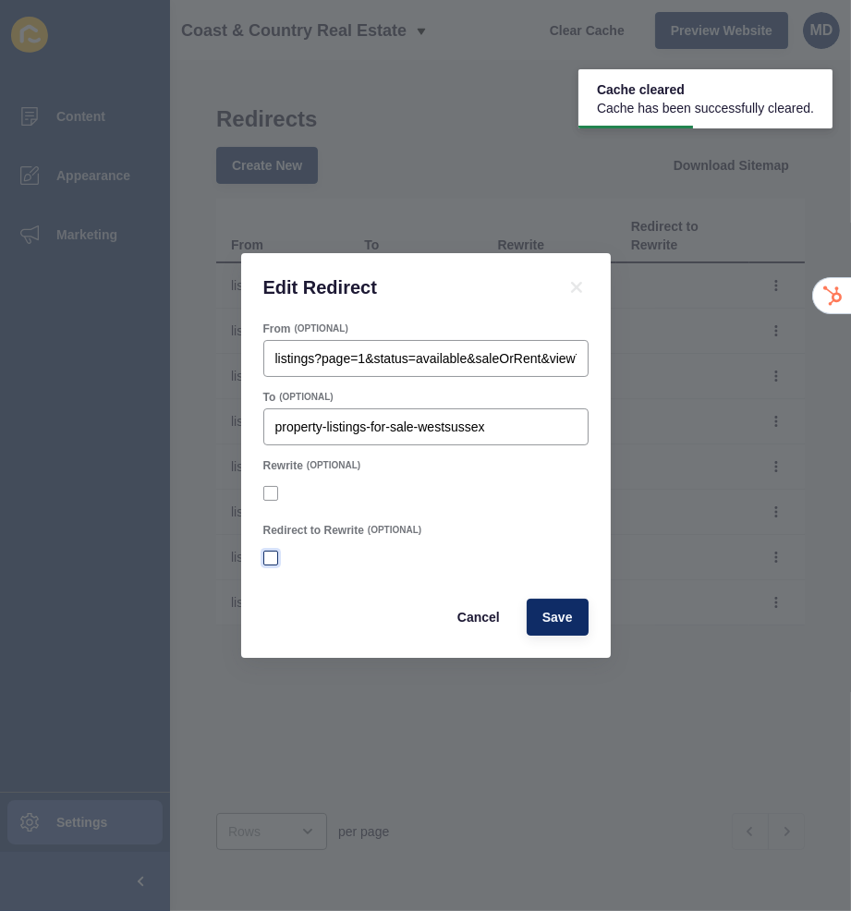
click at [275, 557] on label at bounding box center [270, 558] width 15 height 15
click at [275, 557] on input "Redirect to Rewrite" at bounding box center [273, 559] width 12 height 12
checkbox input "true"
click at [560, 617] on span "Save" at bounding box center [557, 617] width 30 height 18
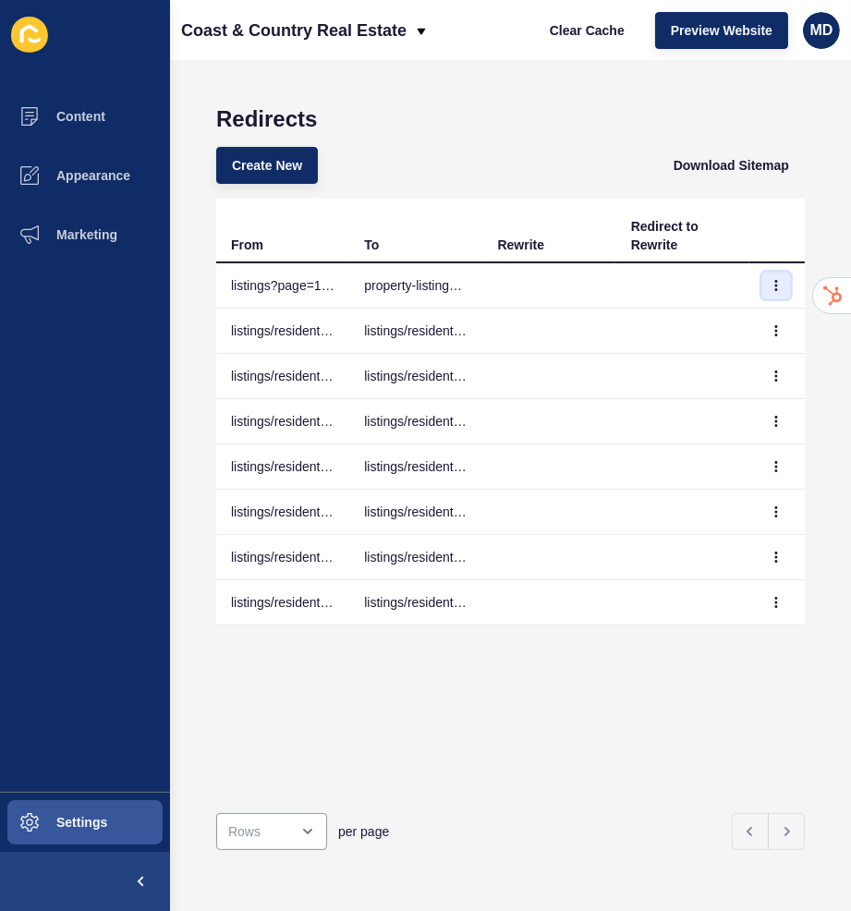
click at [777, 285] on icon "button" at bounding box center [776, 285] width 1 height 9
click at [748, 314] on link "Edit" at bounding box center [725, 322] width 129 height 41
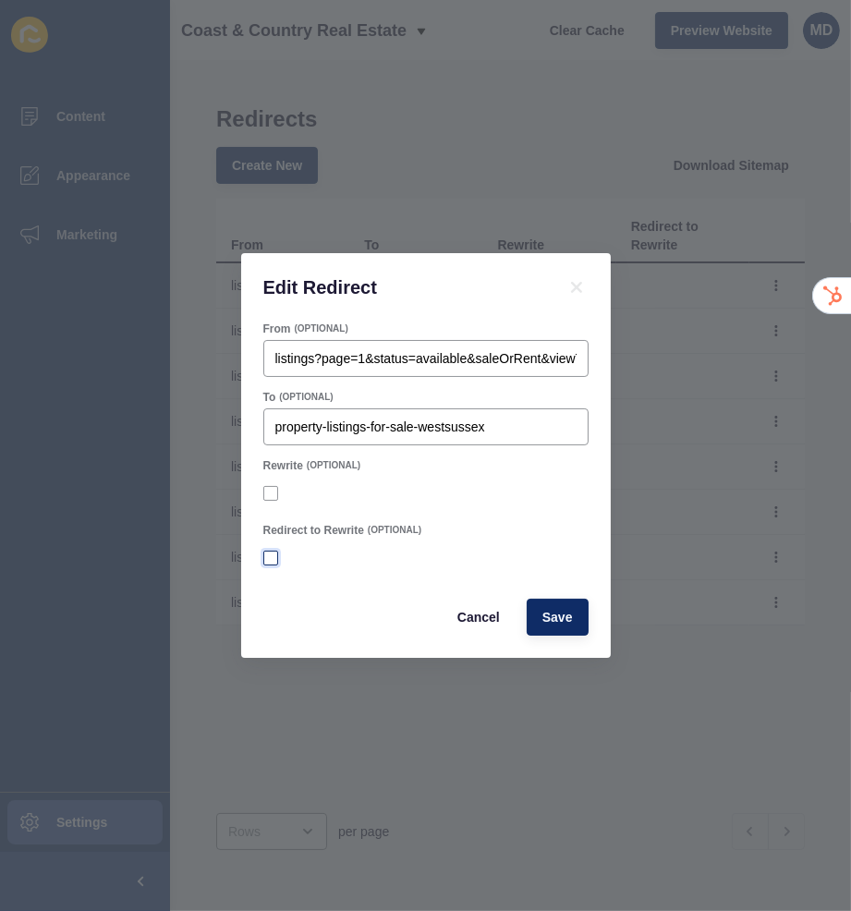
click at [276, 552] on label at bounding box center [270, 558] width 15 height 15
click at [276, 553] on input "Redirect to Rewrite" at bounding box center [273, 559] width 12 height 12
checkbox input "true"
click at [560, 623] on span "Save" at bounding box center [557, 617] width 30 height 18
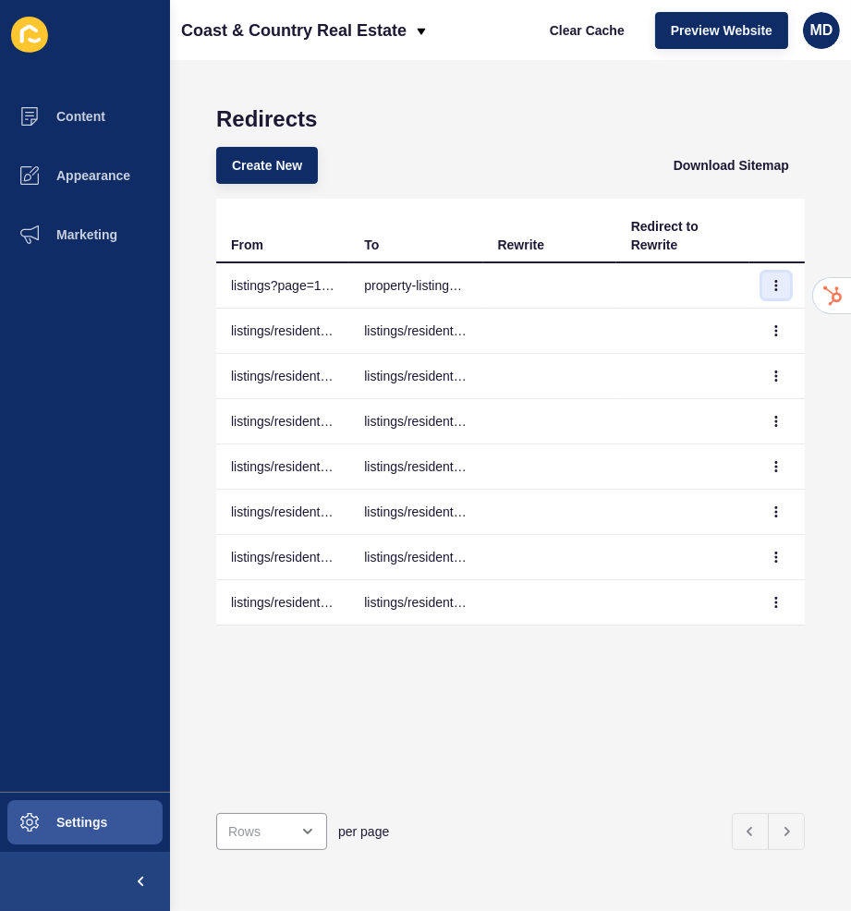
click at [776, 281] on icon "button" at bounding box center [776, 285] width 1 height 9
click at [713, 316] on link "Edit" at bounding box center [725, 322] width 129 height 41
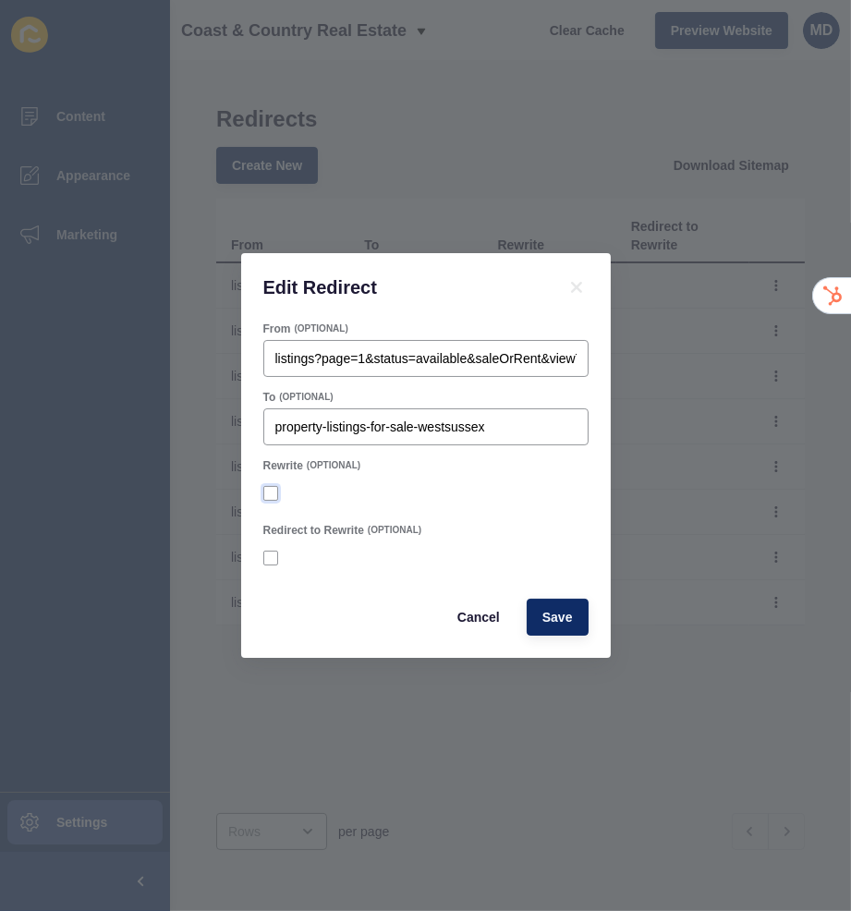
click at [266, 485] on div at bounding box center [425, 493] width 325 height 17
click at [273, 486] on label at bounding box center [270, 493] width 15 height 15
click at [273, 488] on input "Rewrite" at bounding box center [273, 494] width 12 height 12
checkbox input "true"
click at [272, 561] on label at bounding box center [270, 558] width 15 height 15
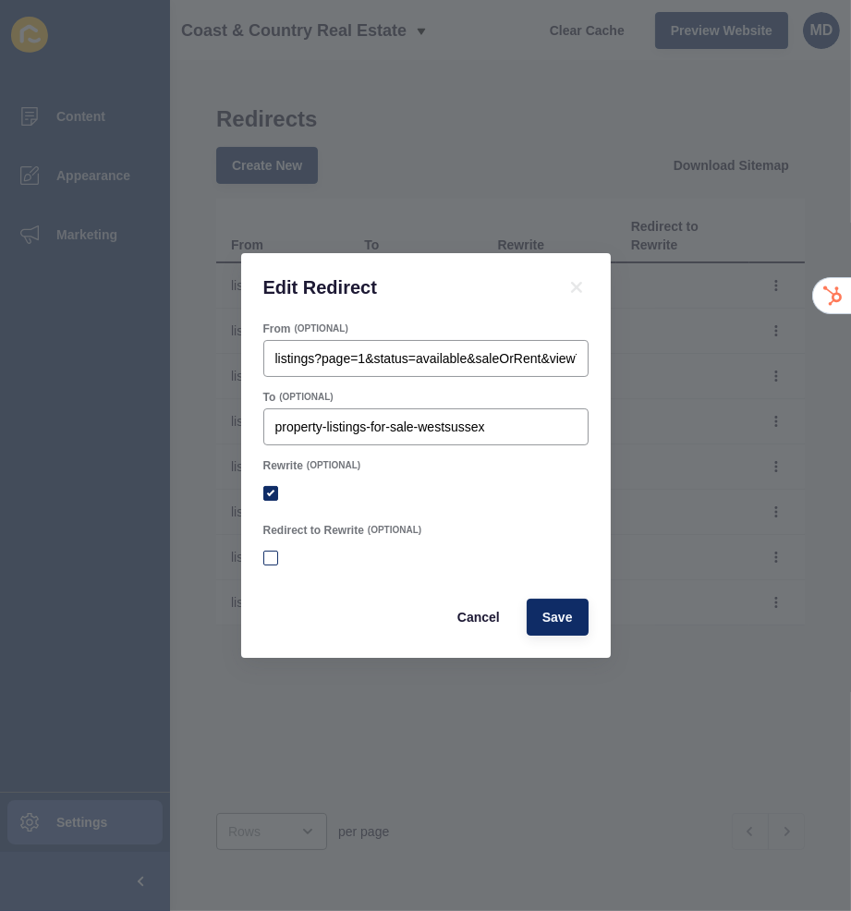
click at [272, 561] on input "Redirect to Rewrite" at bounding box center [273, 559] width 12 height 12
checkbox input "true"
click at [549, 615] on span "Save" at bounding box center [557, 617] width 30 height 18
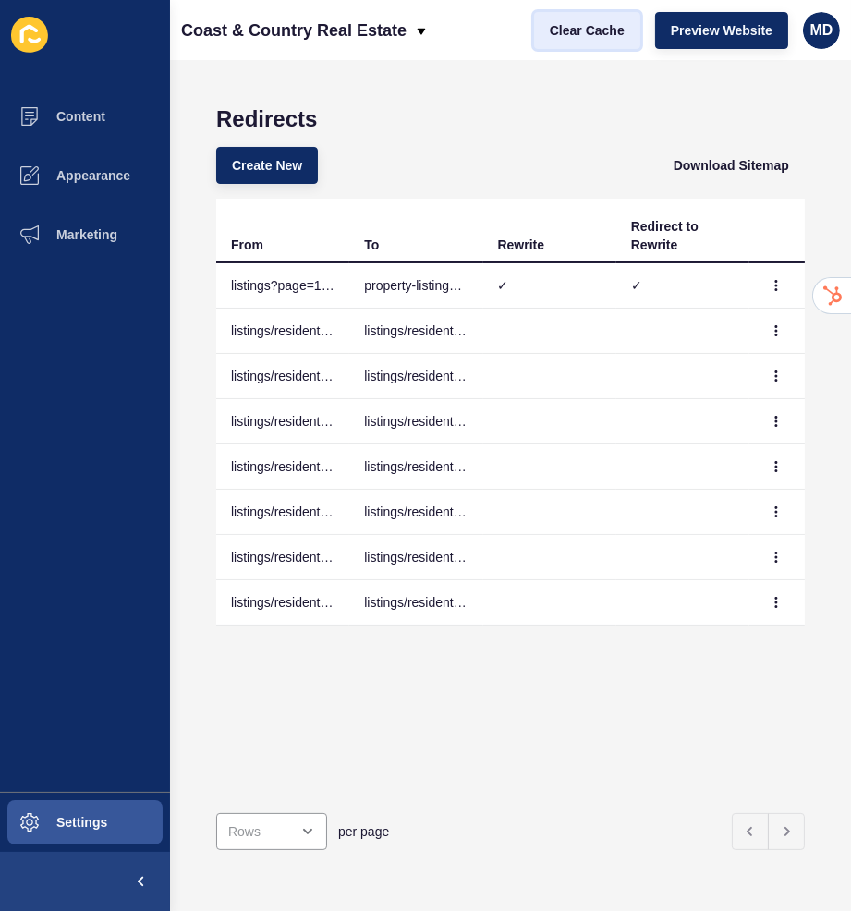
click at [555, 37] on span "Clear Cache" at bounding box center [587, 30] width 75 height 18
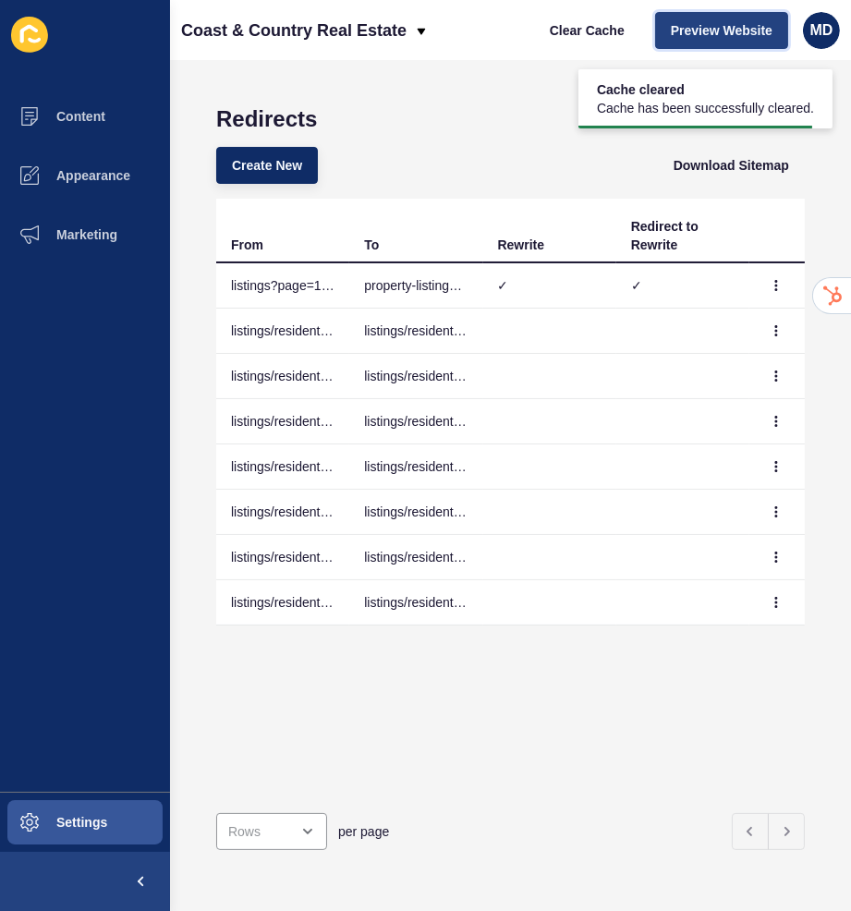
click at [708, 18] on button "Preview Website" at bounding box center [721, 30] width 133 height 37
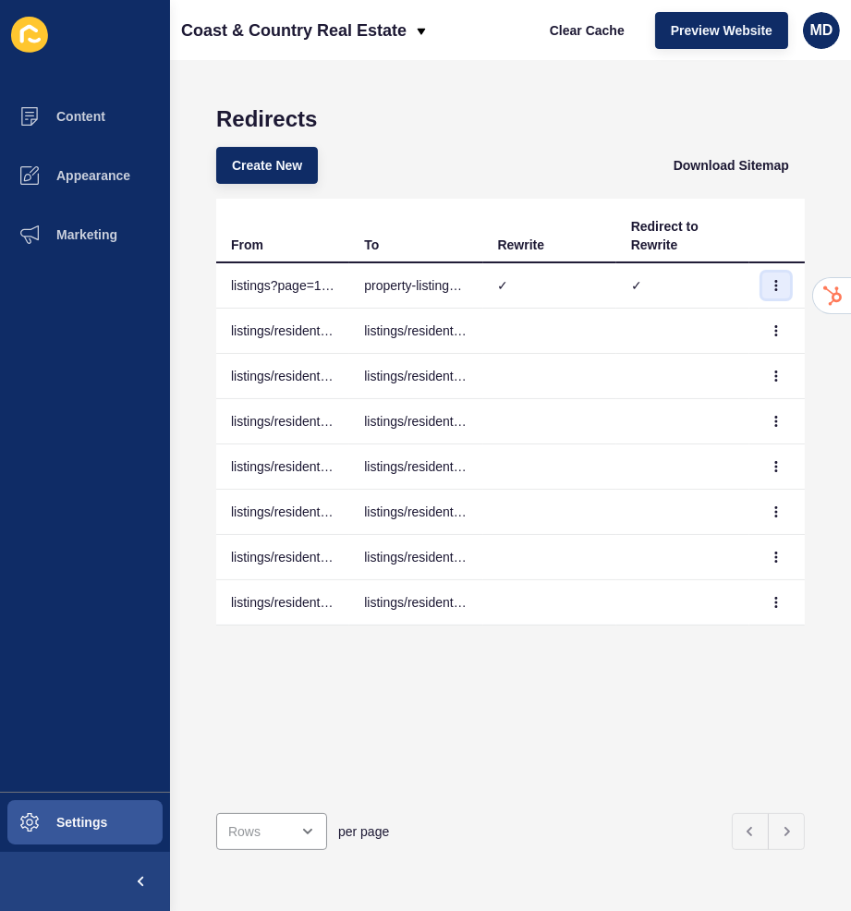
click at [783, 275] on button "button" at bounding box center [776, 286] width 28 height 26
click at [735, 317] on link "Edit" at bounding box center [725, 322] width 129 height 41
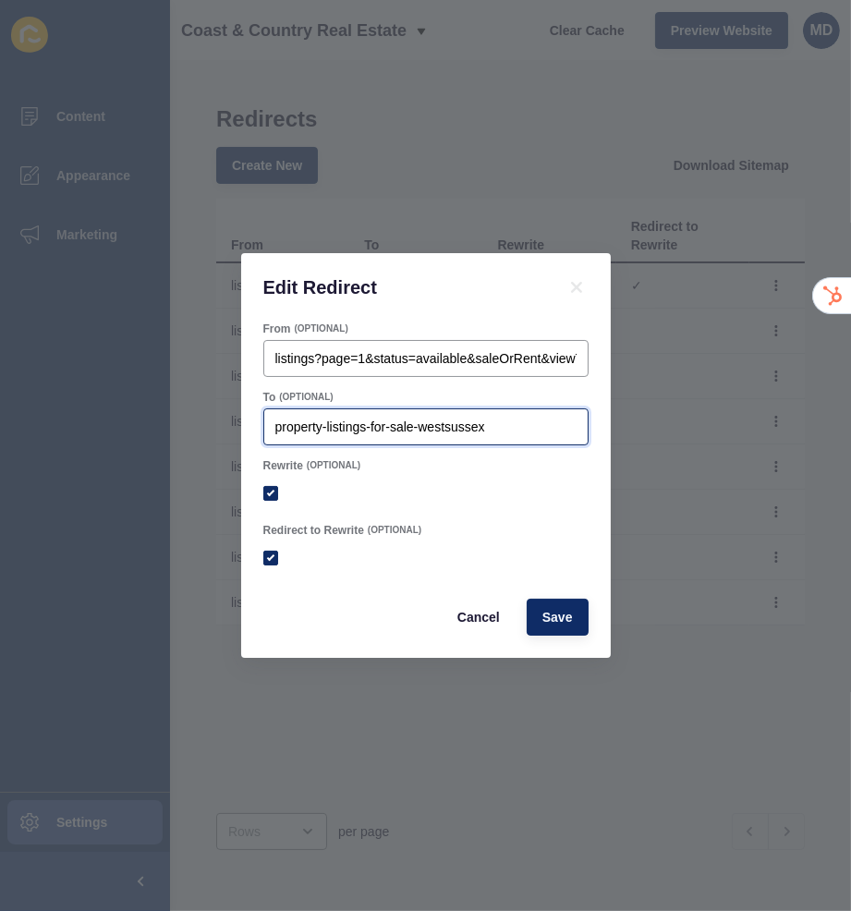
click at [342, 420] on input "property-listings-for-sale-westsussex" at bounding box center [425, 427] width 301 height 18
type input "/property-listings-for-sale-westsussex"
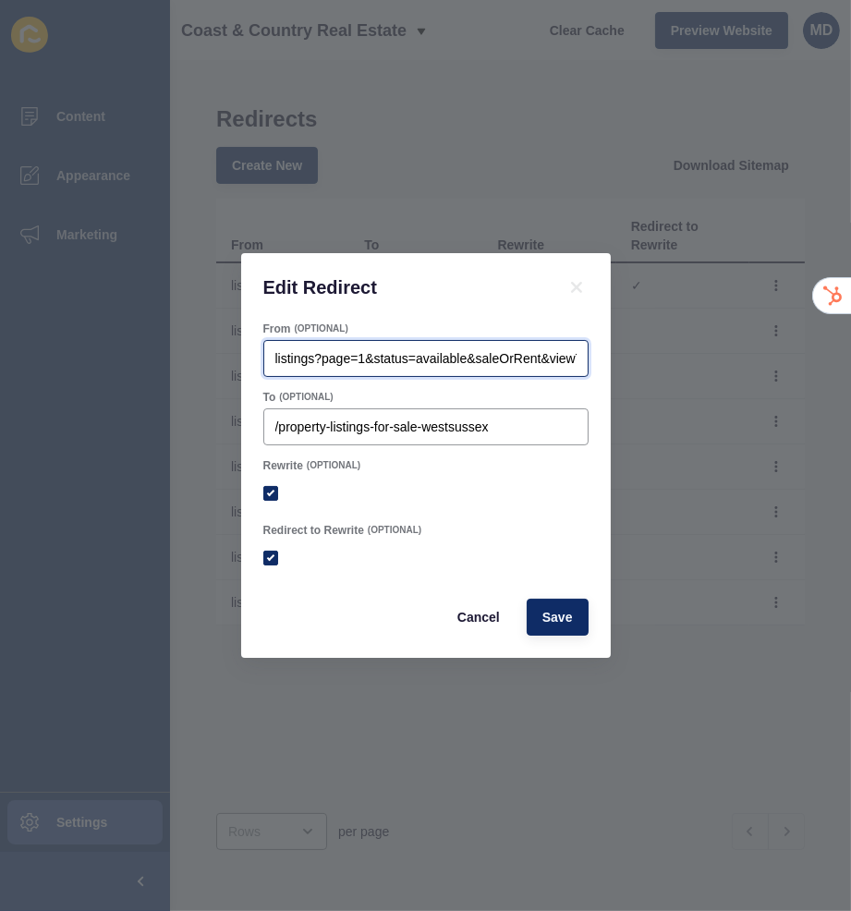
click at [322, 349] on input "listings?page=1&status=available&saleOrRent&viewType=map&sortby=dateListed-desc" at bounding box center [425, 358] width 301 height 18
type input "/listings?page=1&status=available&saleOrRent&viewType=map&sortby=dateListed-desc"
click at [570, 602] on button "Save" at bounding box center [558, 617] width 62 height 37
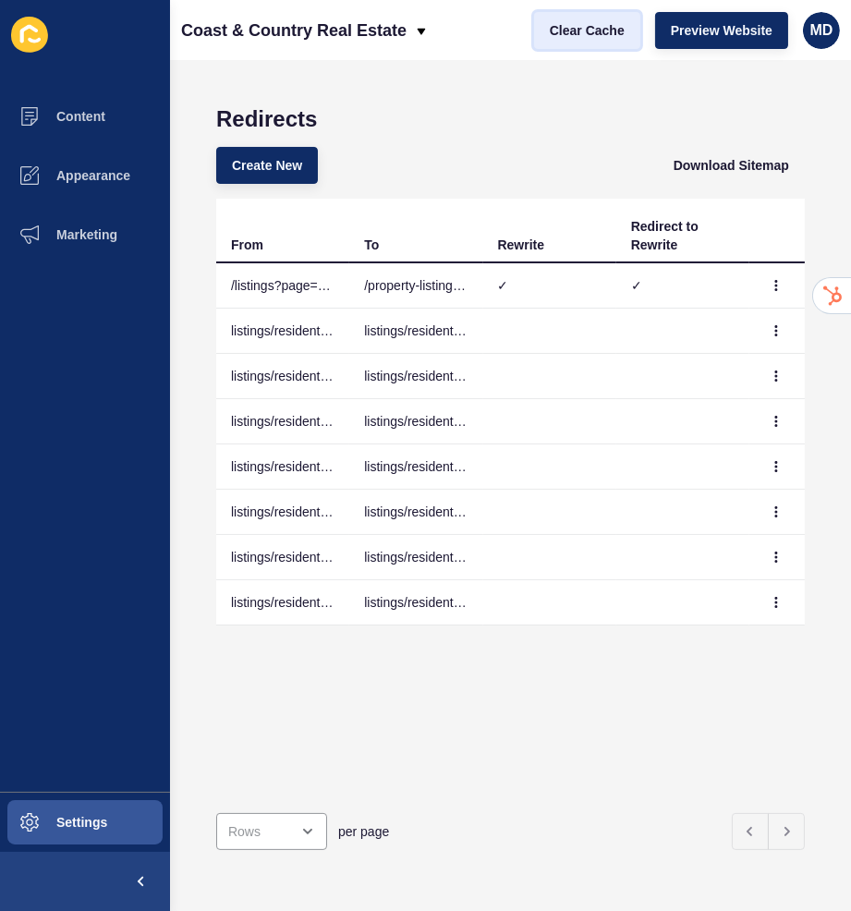
click at [589, 22] on span "Clear Cache" at bounding box center [587, 30] width 75 height 18
